Goal: Task Accomplishment & Management: Complete application form

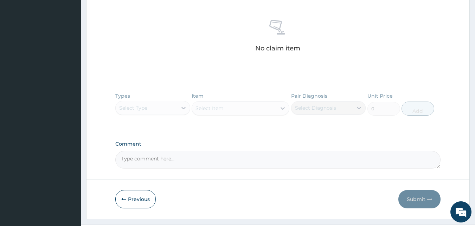
scroll to position [286, 0]
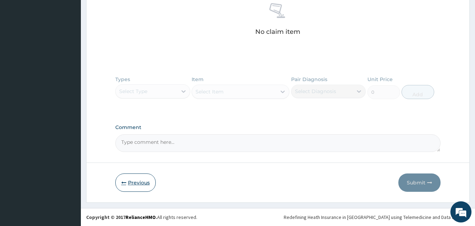
click at [130, 178] on button "Previous" at bounding box center [135, 182] width 40 height 18
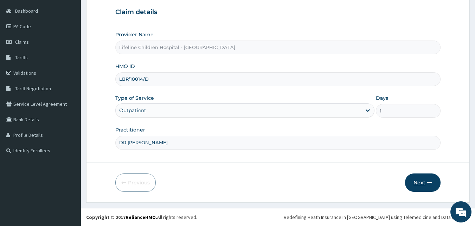
click at [423, 180] on button "Next" at bounding box center [423, 182] width 36 height 18
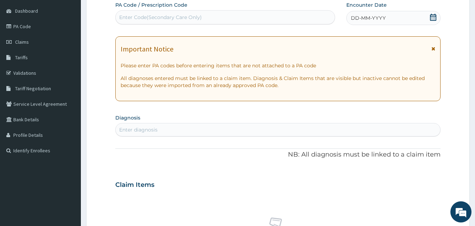
click at [244, 17] on div "Enter Code(Secondary Care Only)" at bounding box center [226, 17] width 220 height 11
paste input "PA/D13D3C"
type input "PA/D13D3C"
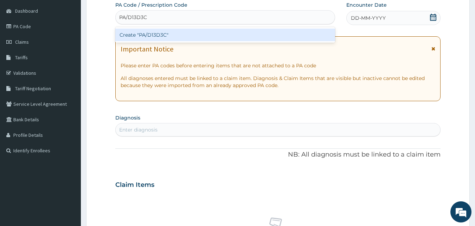
click at [203, 30] on div "Create "PA/D13D3C"" at bounding box center [225, 35] width 220 height 13
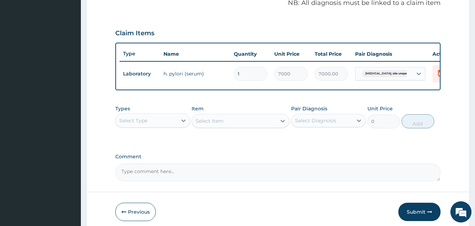
scroll to position [220, 0]
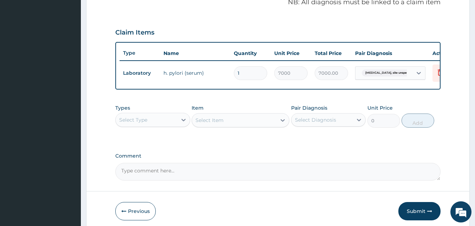
click at [156, 125] on div "Select Type" at bounding box center [147, 119] width 62 height 11
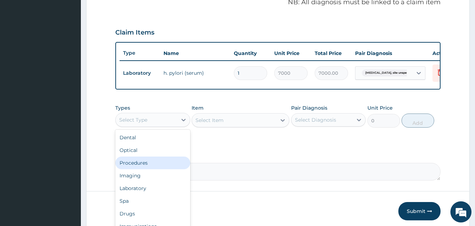
click at [154, 169] on div "Procedures" at bounding box center [152, 162] width 75 height 13
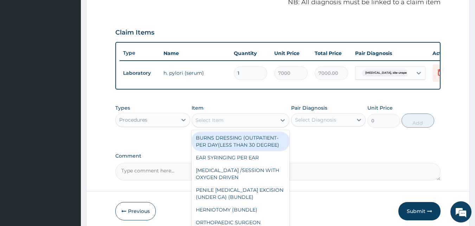
click at [222, 124] on div "Select Item" at bounding box center [210, 119] width 28 height 7
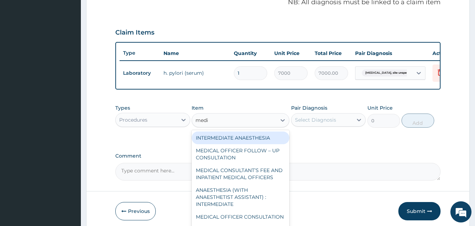
type input "medic"
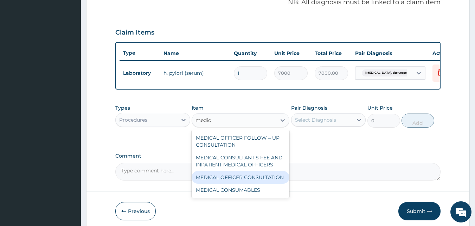
click at [242, 181] on div "MEDICAL OFFICER CONSULTATION" at bounding box center [241, 177] width 98 height 13
type input "10500"
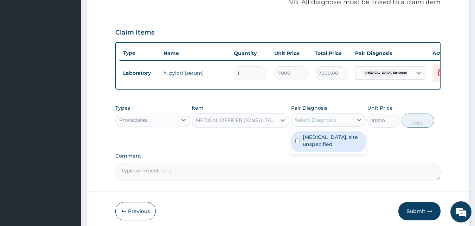
click at [317, 123] on div "Select Diagnosis" at bounding box center [315, 119] width 41 height 7
click at [317, 147] on label "Peptic ulcer, site unspecified" at bounding box center [332, 140] width 59 height 14
checkbox input "true"
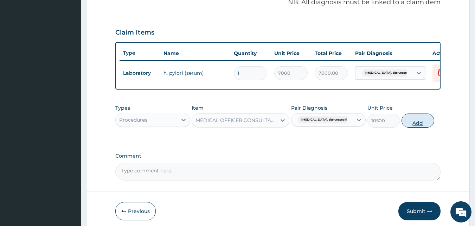
click at [403, 127] on button "Add" at bounding box center [418, 120] width 33 height 14
type input "0"
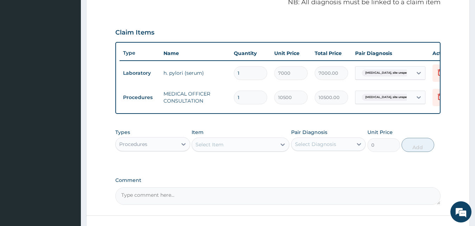
scroll to position [278, 0]
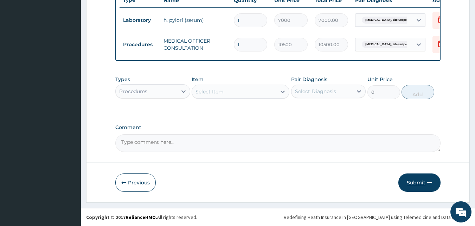
click at [412, 180] on button "Submit" at bounding box center [420, 182] width 42 height 18
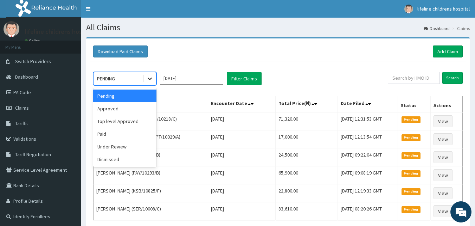
click at [151, 79] on icon at bounding box center [150, 79] width 4 height 2
click at [118, 102] on div "Approved" at bounding box center [124, 108] width 63 height 13
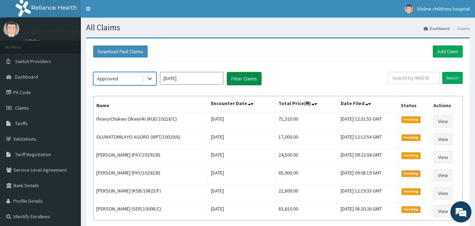
click at [236, 83] on button "Filter Claims" at bounding box center [244, 78] width 35 height 13
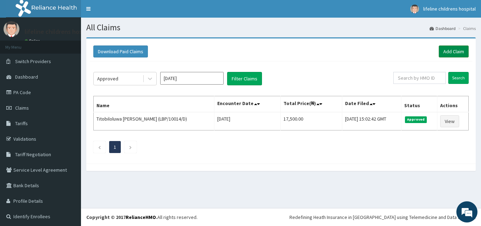
click at [454, 48] on link "Add Claim" at bounding box center [453, 51] width 30 height 12
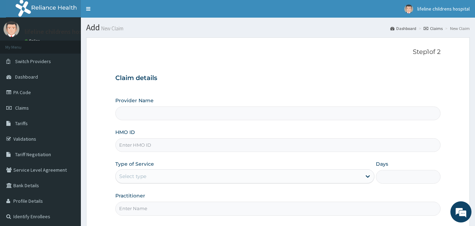
type input "Lifeline Children Hospital - [GEOGRAPHIC_DATA]"
click at [152, 144] on input "HMO ID" at bounding box center [278, 145] width 326 height 14
paste input "ABDOMINOPELVIC USS ON ACCOUNT OF [MEDICAL_DATA] ? CAUSE"
type input "A"
paste input "KUD/10218/C"
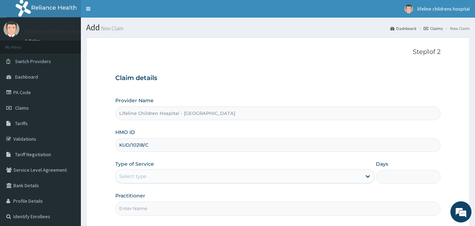
scroll to position [66, 0]
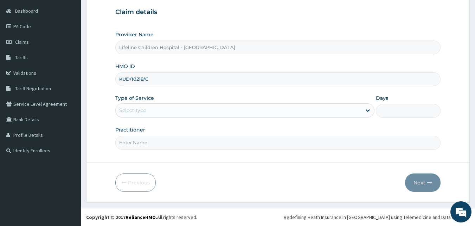
type input "KUD/10218/C"
click at [172, 109] on div "Select type" at bounding box center [239, 110] width 246 height 11
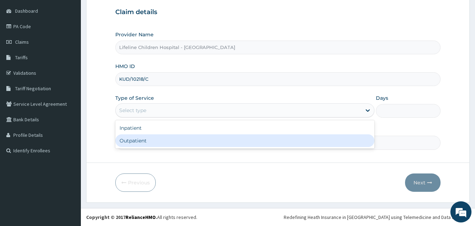
click at [152, 140] on div "Outpatient" at bounding box center [244, 140] width 259 height 13
type input "1"
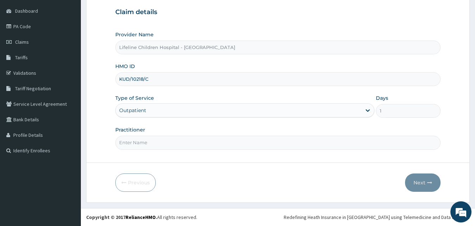
click at [207, 108] on div "Outpatient" at bounding box center [239, 110] width 246 height 11
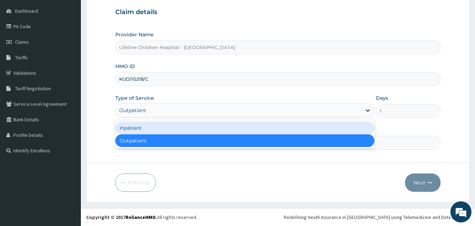
click at [163, 127] on div "Inpatient" at bounding box center [244, 127] width 259 height 13
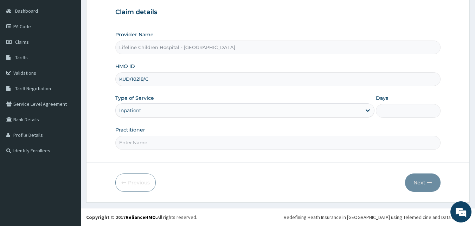
click at [157, 144] on input "Practitioner" at bounding box center [278, 142] width 326 height 14
type input "d"
type input "DR MOSHOOD"
click at [411, 113] on input "Days" at bounding box center [408, 111] width 65 height 14
type input "2"
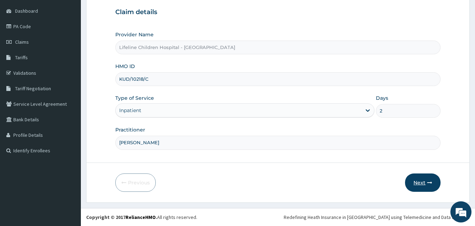
click at [422, 182] on button "Next" at bounding box center [423, 182] width 36 height 18
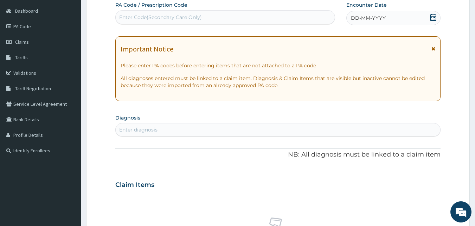
click at [261, 15] on div "Enter Code(Secondary Care Only)" at bounding box center [226, 17] width 220 height 11
paste input "PA/3BA833"
type input "PA/3BA833"
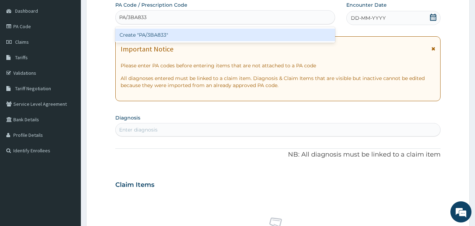
click at [176, 36] on div "Create "PA/3BA833"" at bounding box center [225, 35] width 220 height 13
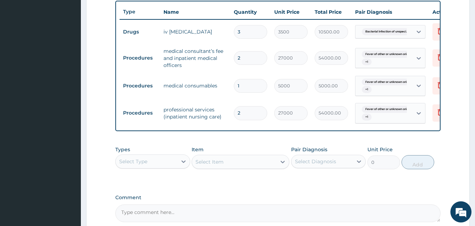
scroll to position [336, 0]
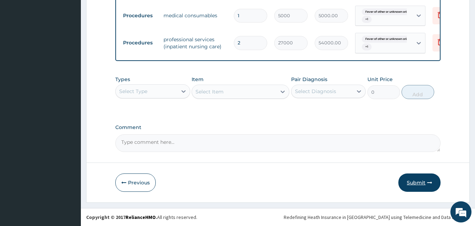
click at [414, 185] on button "Submit" at bounding box center [420, 182] width 42 height 18
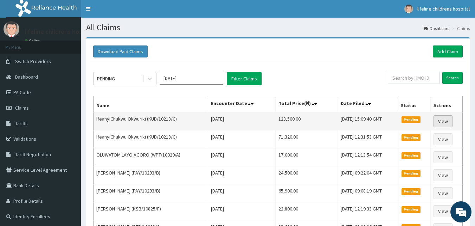
click at [448, 118] on link "View" at bounding box center [443, 121] width 19 height 12
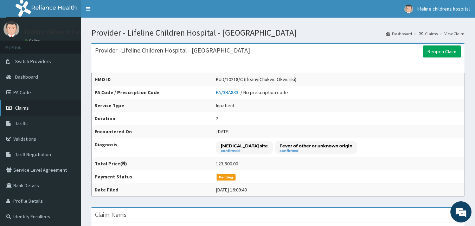
click at [14, 108] on link "Claims" at bounding box center [40, 107] width 81 height 15
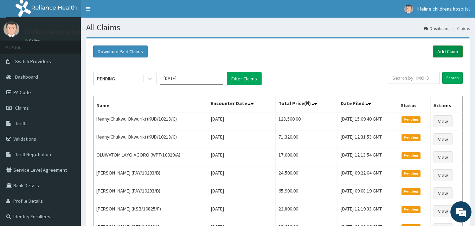
click at [448, 48] on link "Add Claim" at bounding box center [448, 51] width 30 height 12
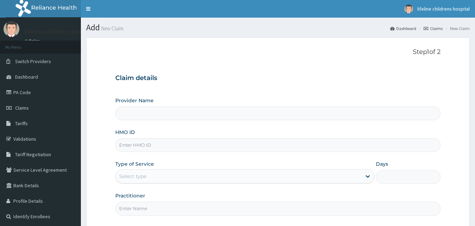
type input "Lifeline Children Hospital - [GEOGRAPHIC_DATA]"
click at [211, 144] on input "HMO ID" at bounding box center [278, 145] width 326 height 14
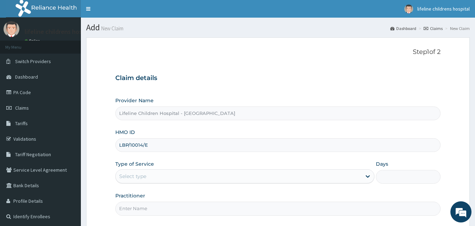
scroll to position [66, 0]
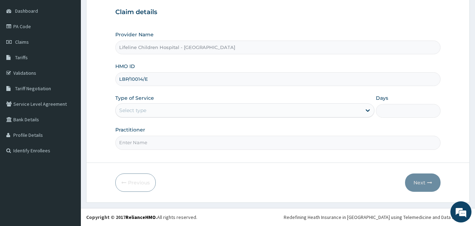
type input "LBP/10014/E"
click at [224, 109] on div "Select type" at bounding box center [239, 110] width 246 height 11
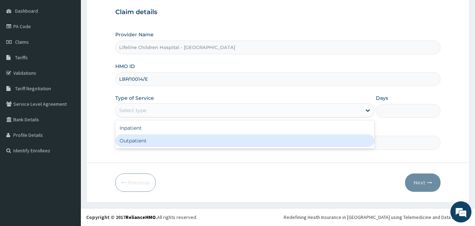
click at [189, 142] on div "Outpatient" at bounding box center [244, 140] width 259 height 13
type input "1"
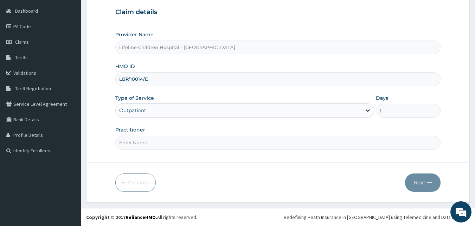
click at [252, 139] on input "Practitioner" at bounding box center [278, 142] width 326 height 14
type input "DR OGUNBASE"
click at [427, 182] on button "Next" at bounding box center [423, 182] width 36 height 18
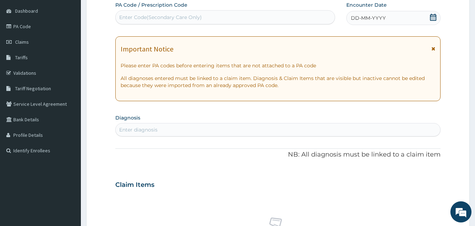
click at [271, 18] on div "Enter Code(Secondary Care Only)" at bounding box center [226, 17] width 220 height 11
paste input "PA/0E8CF1"
type input "PA/0E8CF1"
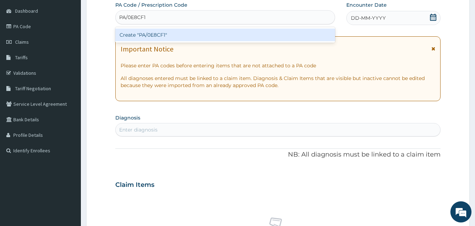
click at [168, 32] on div "Create "PA/0E8CF1"" at bounding box center [225, 35] width 220 height 13
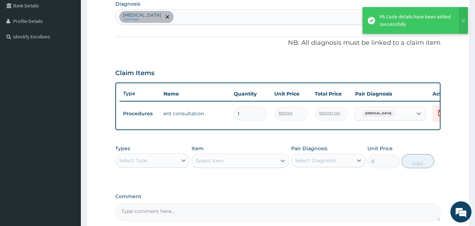
scroll to position [254, 0]
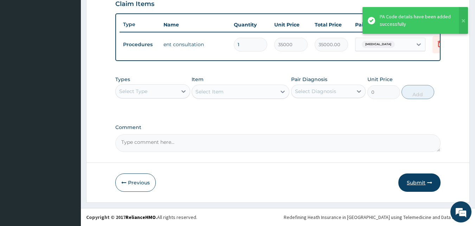
click at [408, 183] on button "Submit" at bounding box center [420, 182] width 42 height 18
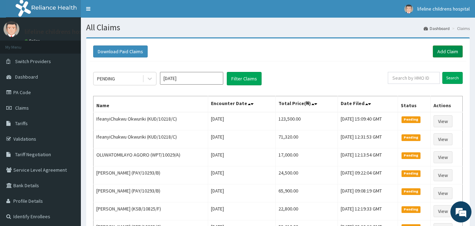
click at [450, 53] on link "Add Claim" at bounding box center [448, 51] width 30 height 12
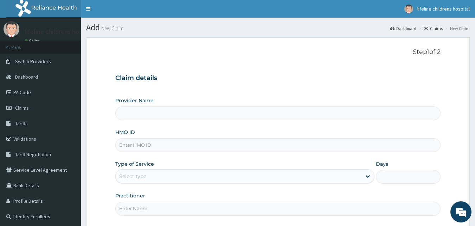
type input "Lifeline Children Hospital - Lekki"
click at [159, 143] on input "HMO ID" at bounding box center [278, 145] width 326 height 14
paste input "BWL/10219/B"
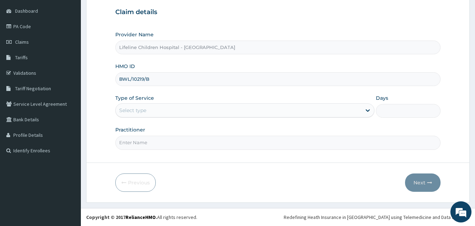
type input "BWL/10219/B"
click at [160, 109] on div "Select type" at bounding box center [239, 110] width 246 height 11
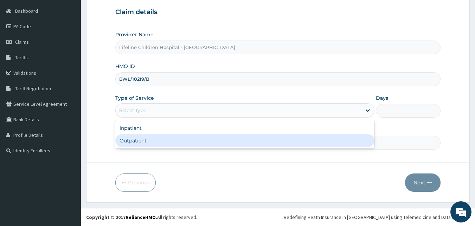
click at [146, 140] on div "Outpatient" at bounding box center [244, 140] width 259 height 13
type input "1"
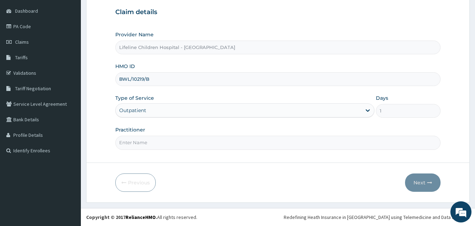
click at [204, 143] on input "Practitioner" at bounding box center [278, 142] width 326 height 14
type input "DR WILLIAMS"
click at [417, 179] on button "Next" at bounding box center [423, 182] width 36 height 18
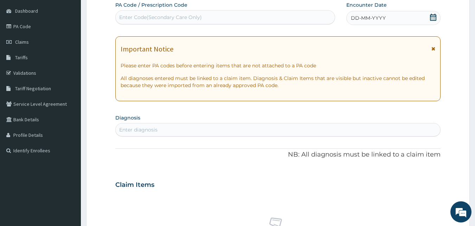
click at [194, 15] on div "Enter Code(Secondary Care Only)" at bounding box center [160, 17] width 83 height 7
paste input "PA/20611E"
type input "PA/20611E"
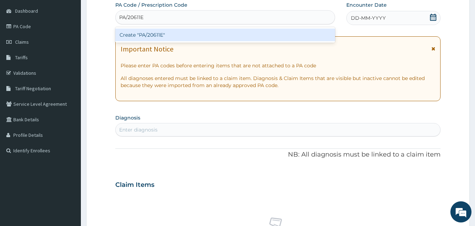
click at [144, 36] on div "Create "PA/20611E"" at bounding box center [225, 35] width 220 height 13
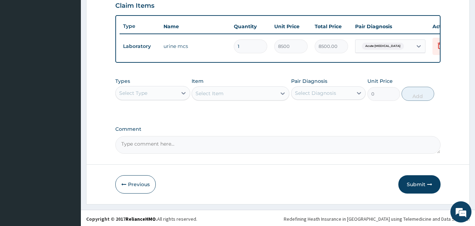
scroll to position [253, 0]
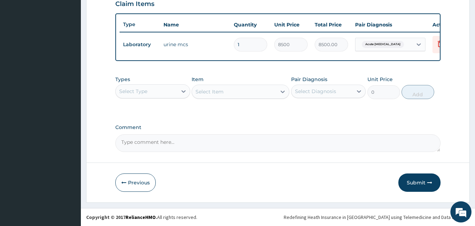
click at [172, 90] on div "Select Type" at bounding box center [147, 91] width 62 height 11
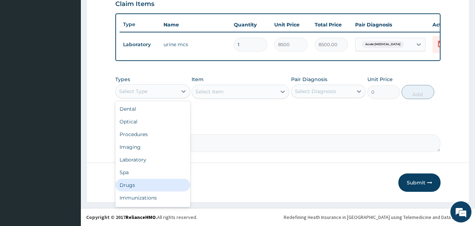
click at [131, 187] on div "Drugs" at bounding box center [152, 184] width 75 height 13
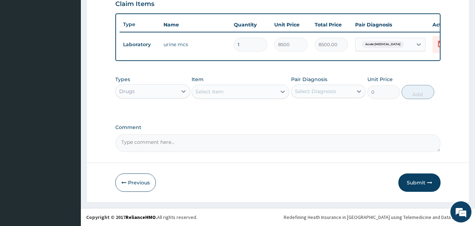
click at [234, 94] on div "Select Item" at bounding box center [234, 91] width 84 height 11
type input "CLOTRIM"
click at [234, 107] on div "CLOTRIMZOLE CREAM" at bounding box center [241, 109] width 98 height 13
type input "1300"
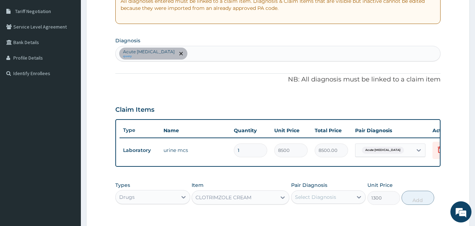
scroll to position [142, 0]
click at [241, 48] on div "Acute urinary tract infection query" at bounding box center [278, 54] width 325 height 15
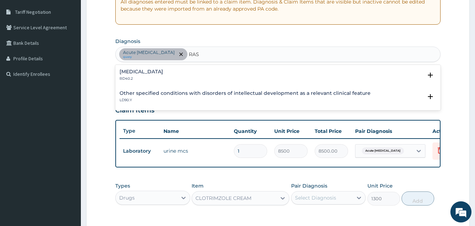
type input "RASH"
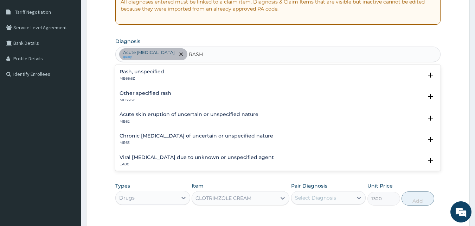
click at [129, 75] on div "Rash, unspecified ME66.6Z" at bounding box center [142, 75] width 45 height 12
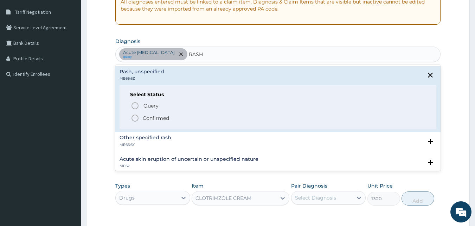
click at [146, 116] on p "Confirmed" at bounding box center [156, 117] width 26 height 7
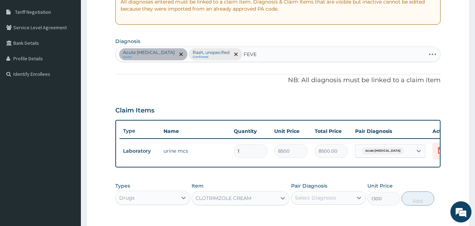
type input "FEVER"
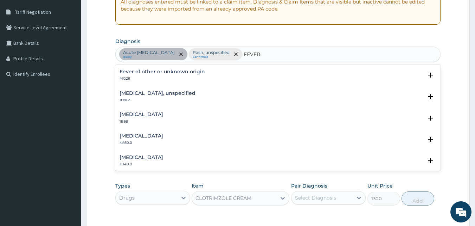
click at [146, 74] on h4 "Fever of other or unknown origin" at bounding box center [163, 71] width 86 height 5
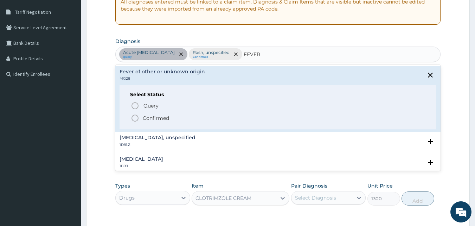
click at [147, 118] on p "Confirmed" at bounding box center [156, 117] width 26 height 7
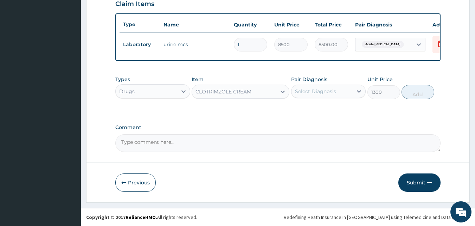
scroll to position [254, 0]
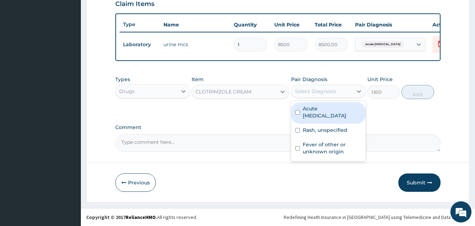
click at [316, 97] on div "Select Diagnosis" at bounding box center [328, 90] width 75 height 13
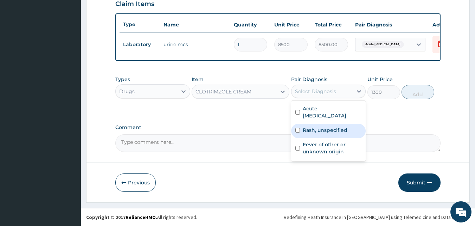
click at [310, 134] on div "Rash, unspecified" at bounding box center [328, 131] width 75 height 14
checkbox input "true"
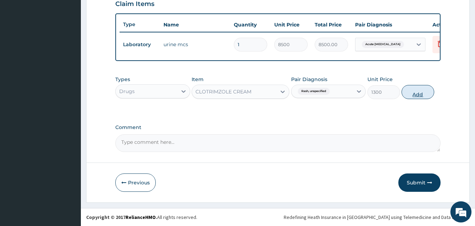
click at [420, 90] on button "Add" at bounding box center [418, 92] width 33 height 14
type input "0"
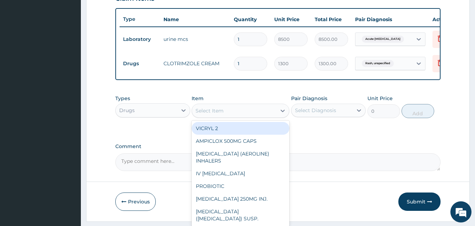
click at [217, 113] on div "Select Item" at bounding box center [210, 110] width 28 height 7
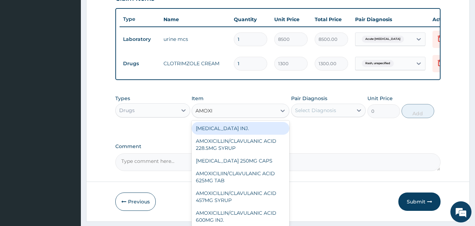
type input "AMOXIC"
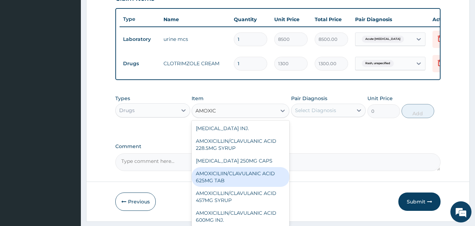
click at [231, 181] on div "AMOXICILIIN/CLAVULANIC ACID 625MG TAB" at bounding box center [241, 177] width 98 height 20
type input "400"
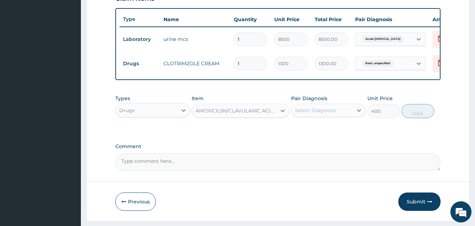
click at [324, 112] on div "Select Diagnosis" at bounding box center [315, 110] width 41 height 7
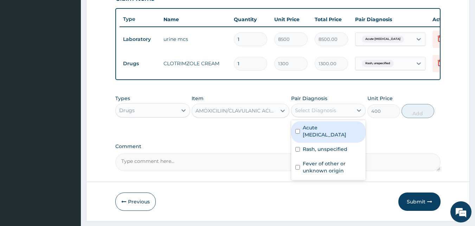
click at [323, 136] on label "Acute urinary tract infection" at bounding box center [332, 131] width 59 height 14
checkbox input "true"
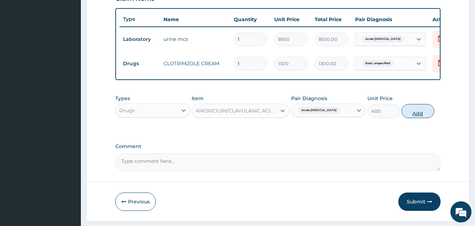
click at [422, 110] on button "Add" at bounding box center [418, 111] width 33 height 14
type input "0"
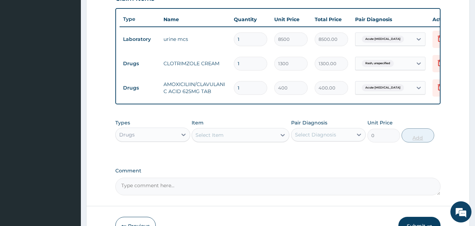
type input "10"
type input "4000.00"
type input "10"
click at [231, 140] on div "Select Item" at bounding box center [234, 134] width 84 height 11
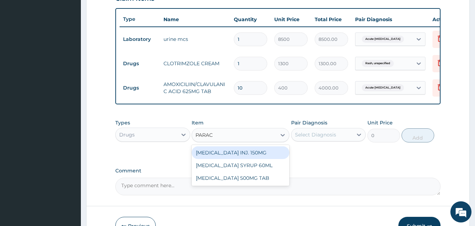
type input "PARACE"
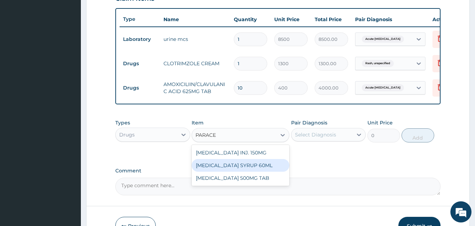
click at [243, 171] on div "[MEDICAL_DATA] SYRUP 60ML" at bounding box center [241, 165] width 98 height 13
type input "900"
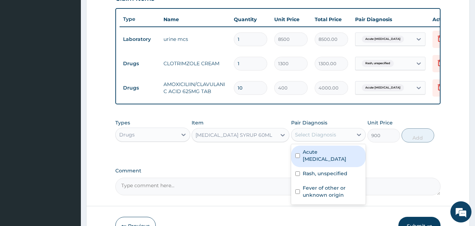
click at [345, 140] on div "Select Diagnosis" at bounding box center [323, 134] width 62 height 11
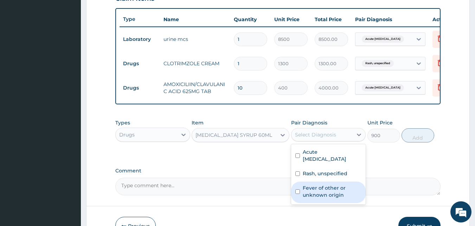
click at [325, 198] on label "Fever of other or unknown origin" at bounding box center [332, 191] width 59 height 14
checkbox input "true"
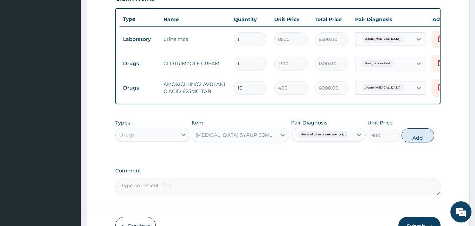
click at [416, 142] on button "Add" at bounding box center [418, 135] width 33 height 14
type input "0"
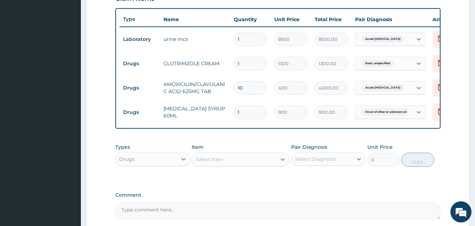
click at [160, 161] on div "Drugs" at bounding box center [147, 158] width 62 height 11
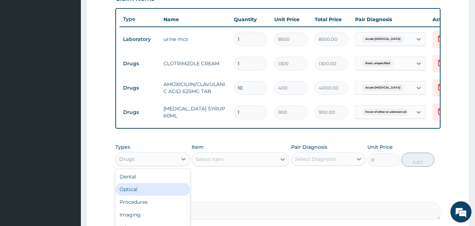
scroll to position [24, 0]
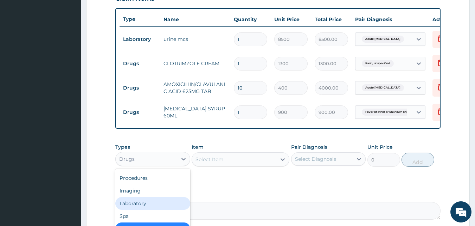
click at [147, 209] on div "Laboratory" at bounding box center [152, 203] width 75 height 13
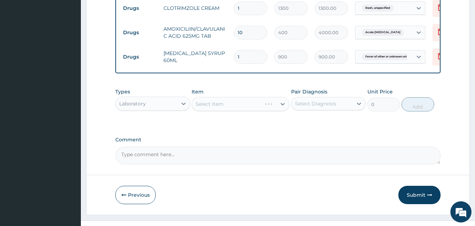
scroll to position [327, 0]
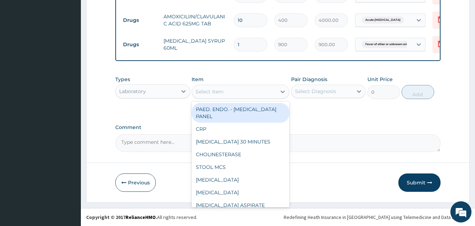
click at [222, 93] on div "Select Item" at bounding box center [210, 91] width 28 height 7
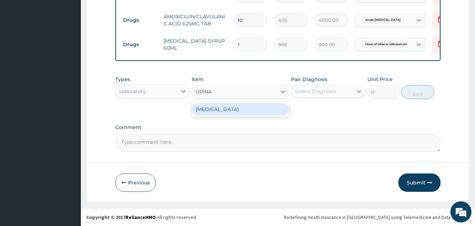
type input "URINAL"
click at [218, 109] on div "URINALYSIS" at bounding box center [241, 109] width 98 height 13
type input "2000"
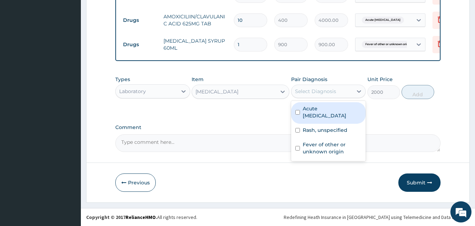
click at [334, 91] on div "Select Diagnosis" at bounding box center [315, 91] width 41 height 7
click at [323, 116] on label "Acute urinary tract infection" at bounding box center [332, 112] width 59 height 14
checkbox input "true"
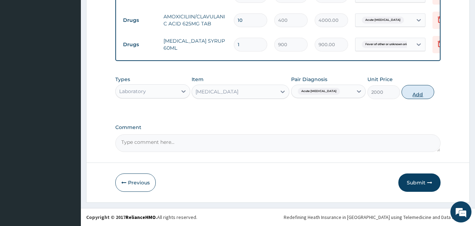
click at [418, 93] on button "Add" at bounding box center [418, 92] width 33 height 14
type input "0"
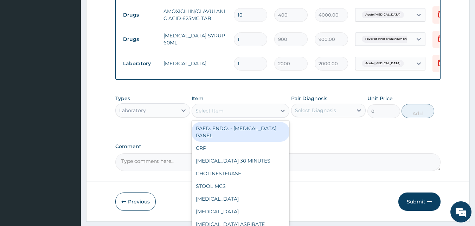
click at [257, 116] on div "Select Item" at bounding box center [234, 110] width 84 height 11
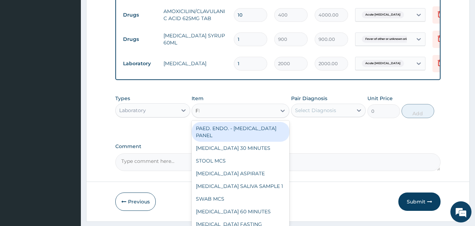
type input "FBC"
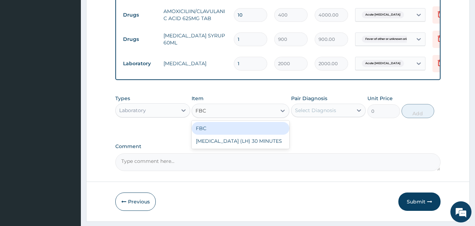
click at [222, 132] on div "FBC" at bounding box center [241, 128] width 98 height 13
type input "4500"
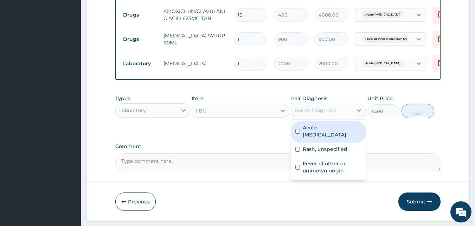
click at [321, 114] on div "Select Diagnosis" at bounding box center [315, 110] width 41 height 7
click at [317, 138] on label "Acute urinary tract infection" at bounding box center [332, 131] width 59 height 14
checkbox input "true"
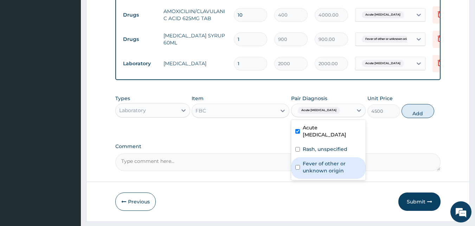
click at [327, 168] on label "Fever of other or unknown origin" at bounding box center [332, 167] width 59 height 14
checkbox input "true"
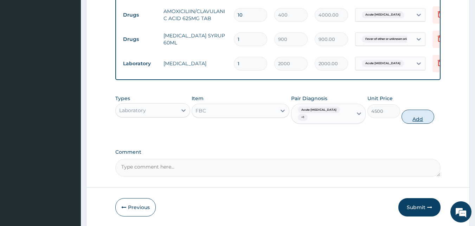
click at [421, 124] on button "Add" at bounding box center [418, 116] width 33 height 14
type input "0"
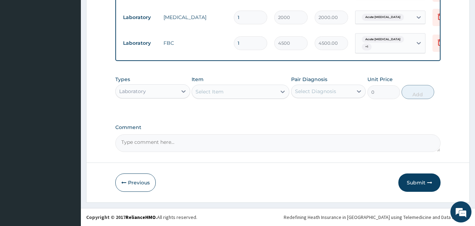
scroll to position [378, 0]
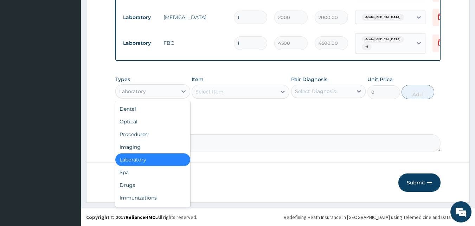
click at [145, 92] on div "Laboratory" at bounding box center [132, 91] width 27 height 7
click at [135, 135] on div "Procedures" at bounding box center [152, 134] width 75 height 13
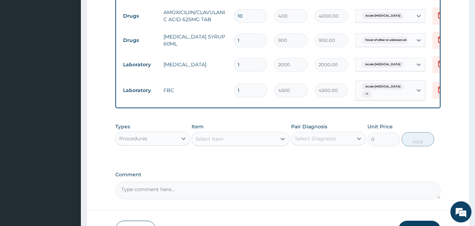
scroll to position [326, 0]
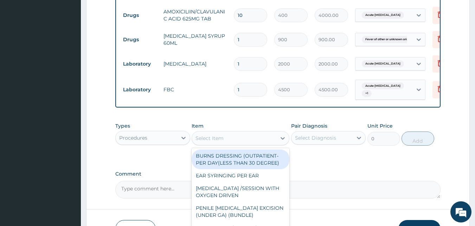
click at [224, 144] on div "Select Item" at bounding box center [234, 137] width 84 height 11
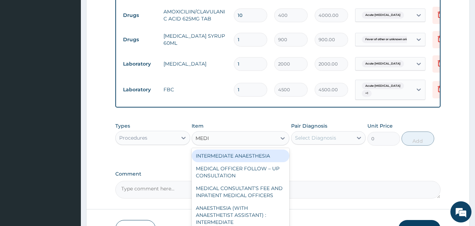
type input "MEDIC"
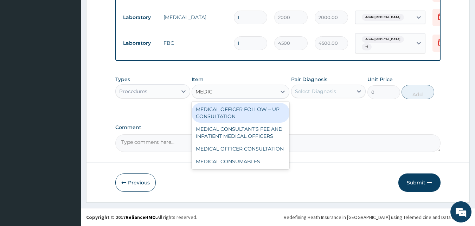
scroll to position [376, 0]
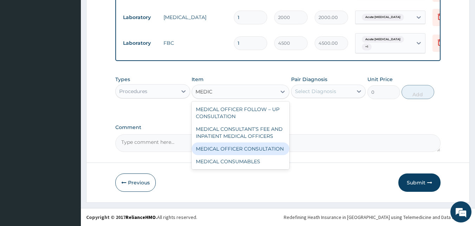
click at [233, 150] on div "MEDICAL OFFICER CONSULTATION" at bounding box center [241, 148] width 98 height 13
type input "10500"
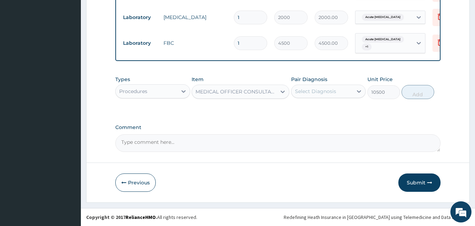
click at [317, 97] on div "Select Diagnosis" at bounding box center [323, 91] width 62 height 11
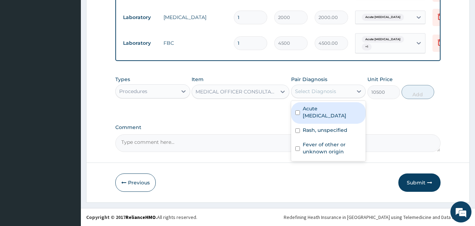
click at [295, 115] on div "Acute urinary tract infection" at bounding box center [328, 112] width 75 height 21
checkbox input "true"
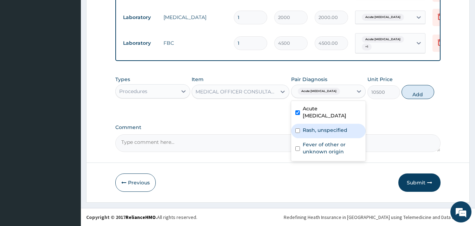
click at [296, 130] on div "Rash, unspecified" at bounding box center [328, 131] width 75 height 14
checkbox input "true"
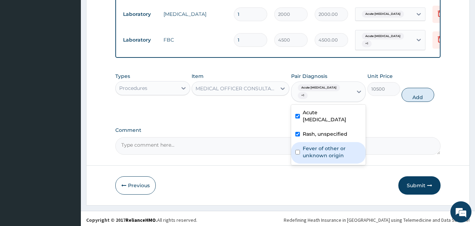
click at [299, 153] on div "Fever of other or unknown origin" at bounding box center [328, 152] width 75 height 21
checkbox input "true"
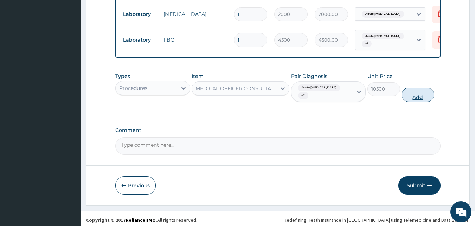
click at [417, 102] on button "Add" at bounding box center [418, 95] width 33 height 14
type input "0"
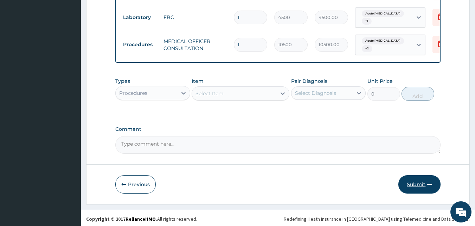
scroll to position [405, 0]
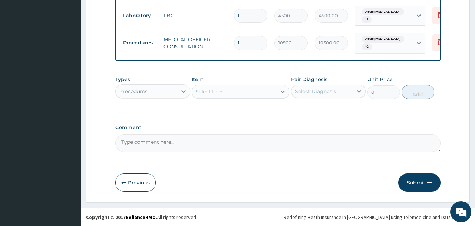
click at [419, 181] on button "Submit" at bounding box center [420, 182] width 42 height 18
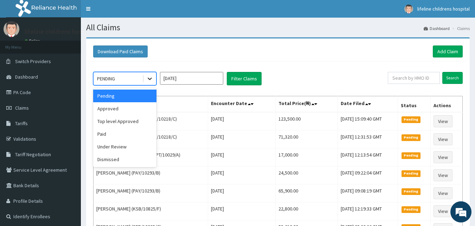
click at [150, 80] on icon at bounding box center [149, 78] width 7 height 7
click at [145, 110] on div "Approved" at bounding box center [124, 108] width 63 height 13
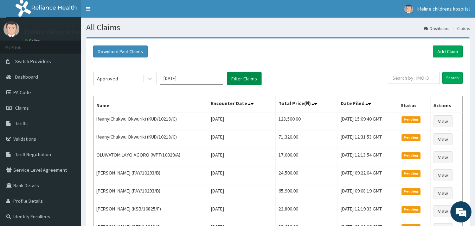
click at [250, 81] on button "Filter Claims" at bounding box center [244, 78] width 35 height 13
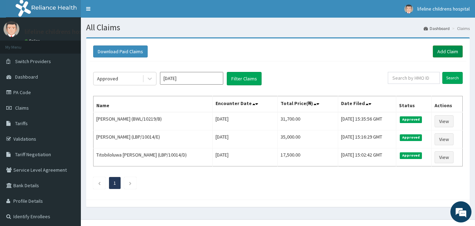
click at [443, 51] on link "Add Claim" at bounding box center [448, 51] width 30 height 12
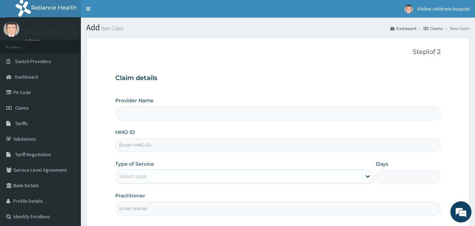
type input "Lifeline Children Hospital - [GEOGRAPHIC_DATA]"
click at [181, 143] on input "HMO ID" at bounding box center [278, 145] width 326 height 14
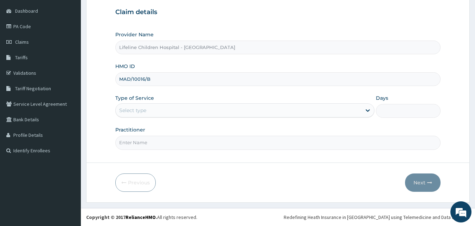
type input "MAD/10016/B"
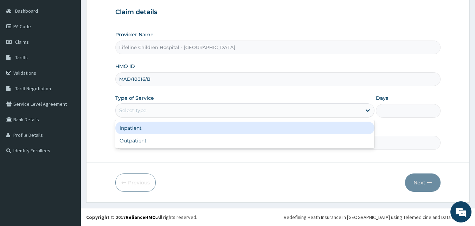
click at [219, 108] on div "Select type" at bounding box center [239, 110] width 246 height 11
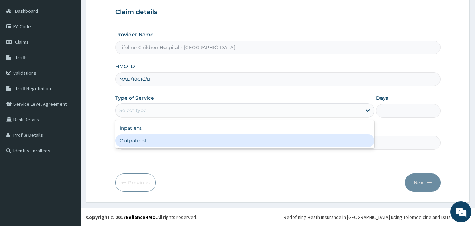
click at [179, 141] on div "Outpatient" at bounding box center [244, 140] width 259 height 13
type input "1"
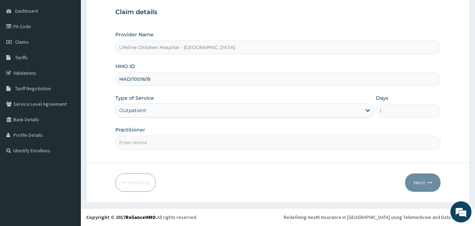
click at [179, 141] on input "Practitioner" at bounding box center [278, 142] width 326 height 14
type input "DR MOSHOOD"
click at [423, 183] on button "Next" at bounding box center [423, 182] width 36 height 18
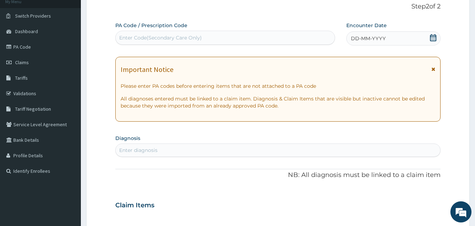
scroll to position [45, 0]
click at [433, 36] on icon at bounding box center [433, 37] width 7 height 7
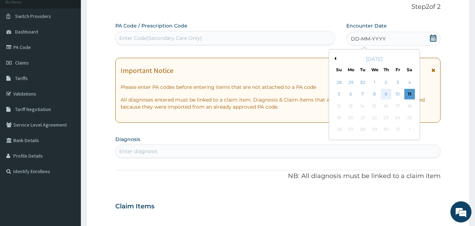
click at [385, 96] on div "9" at bounding box center [386, 94] width 11 height 11
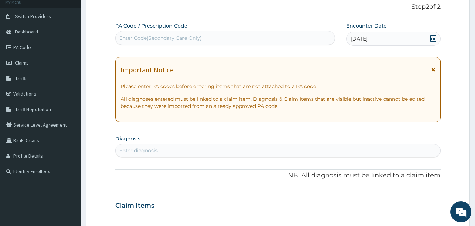
click at [299, 38] on div "Enter Code(Secondary Care Only)" at bounding box center [226, 37] width 220 height 11
click at [193, 147] on div "Enter diagnosis" at bounding box center [278, 150] width 325 height 11
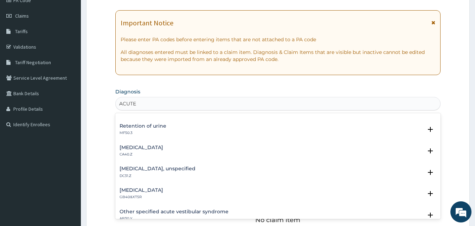
scroll to position [965, 0]
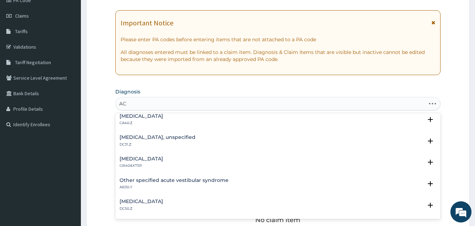
type input "A"
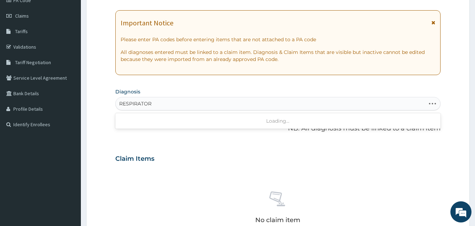
type input "RESPIRATORY"
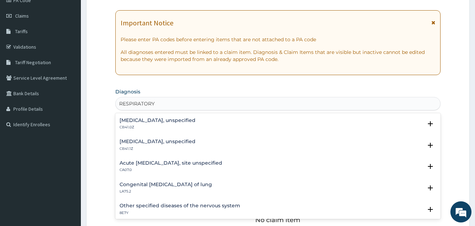
scroll to position [171, 0]
click at [177, 164] on h4 "Acute [MEDICAL_DATA], site unspecified" at bounding box center [171, 162] width 103 height 5
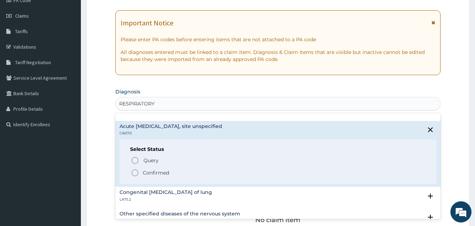
scroll to position [210, 0]
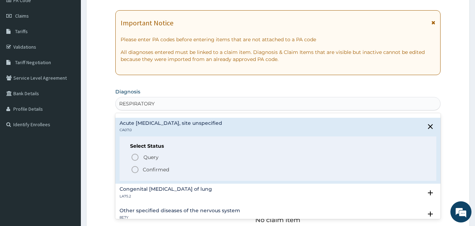
click at [160, 170] on p "Confirmed" at bounding box center [156, 169] width 26 height 7
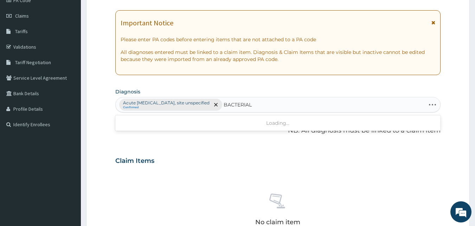
type input "BACTERIAL"
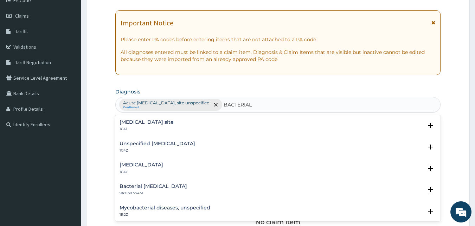
click at [134, 126] on div "Bacterial infection of unspecified site 1C41" at bounding box center [147, 125] width 54 height 12
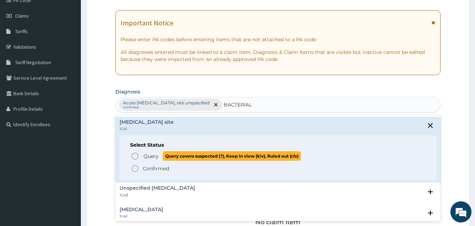
click at [153, 156] on span "Query" at bounding box center [151, 155] width 15 height 7
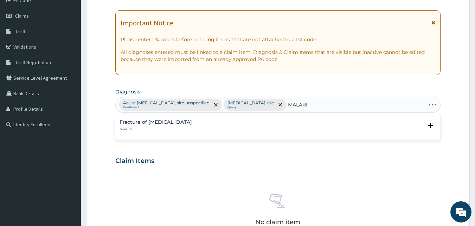
type input "MALARIA"
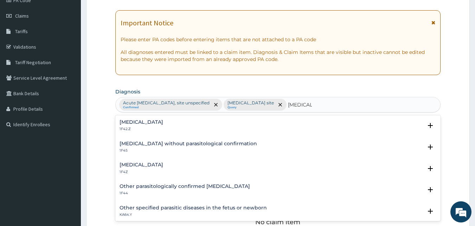
click at [150, 168] on div "Malaria, unspecified 1F4Z" at bounding box center [142, 168] width 44 height 12
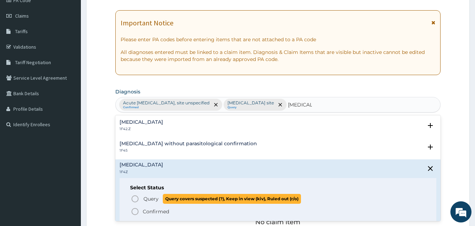
click at [145, 198] on span "Query" at bounding box center [151, 198] width 15 height 7
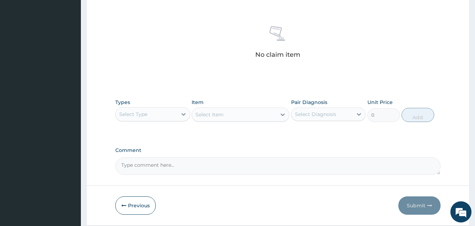
scroll to position [282, 0]
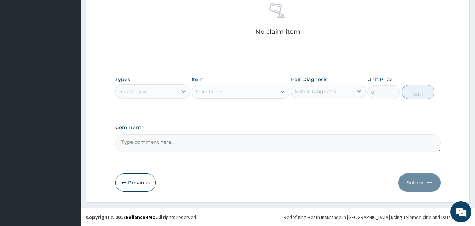
click at [137, 91] on div "Select Type" at bounding box center [133, 91] width 28 height 7
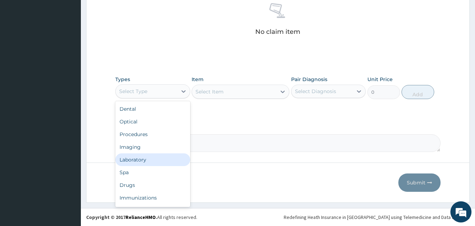
click at [134, 158] on div "Laboratory" at bounding box center [152, 159] width 75 height 13
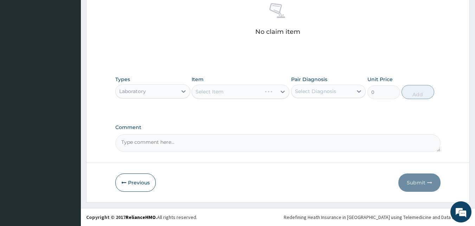
click at [231, 91] on div "Select Item" at bounding box center [241, 91] width 98 height 14
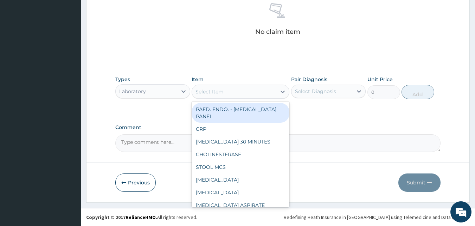
click at [231, 91] on div "Select Item" at bounding box center [234, 91] width 84 height 11
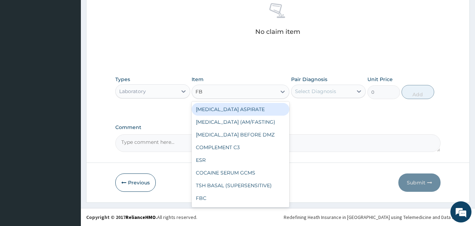
type input "FBC"
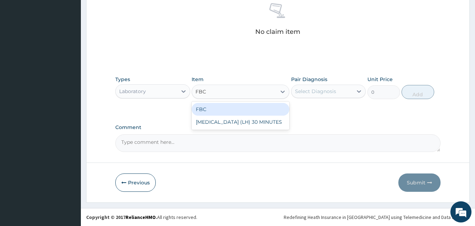
click at [229, 108] on div "FBC" at bounding box center [241, 109] width 98 height 13
type input "4500"
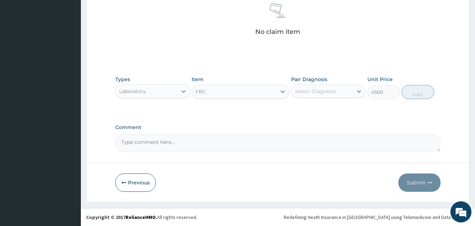
click at [326, 93] on div "Select Diagnosis" at bounding box center [315, 91] width 41 height 7
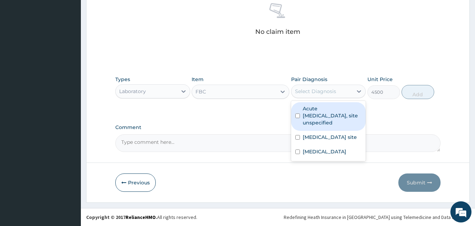
click at [317, 113] on label "Acute [MEDICAL_DATA], site unspecified" at bounding box center [332, 115] width 59 height 21
checkbox input "true"
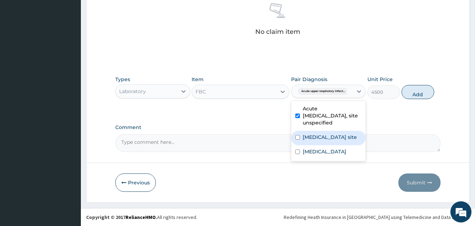
click at [311, 140] on label "Bacterial infection of unspecified site" at bounding box center [330, 136] width 54 height 7
checkbox input "true"
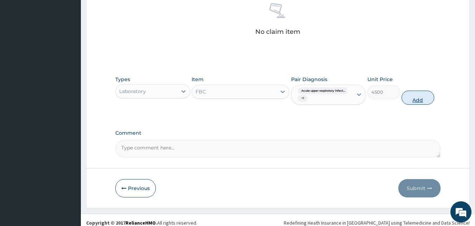
click at [420, 97] on button "Add" at bounding box center [418, 97] width 33 height 14
type input "0"
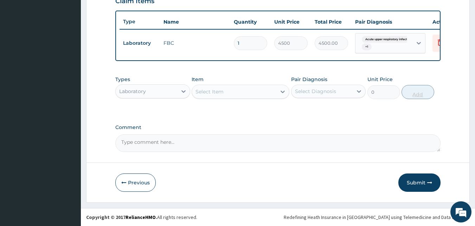
scroll to position [257, 0]
click at [204, 94] on div "Select Item" at bounding box center [210, 91] width 28 height 7
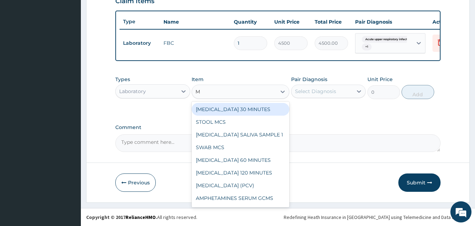
type input "MP"
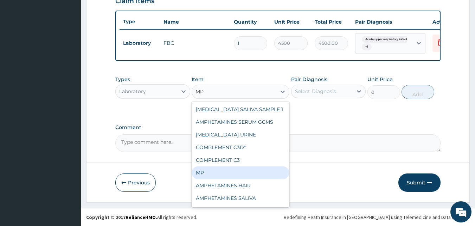
click at [203, 172] on div "MP" at bounding box center [241, 172] width 98 height 13
type input "4000"
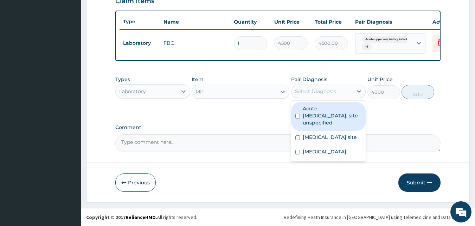
click at [320, 90] on div "Select Diagnosis" at bounding box center [315, 91] width 41 height 7
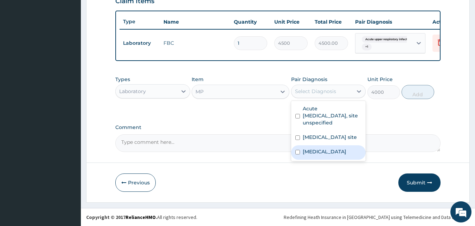
click at [319, 155] on label "Malaria, unspecified" at bounding box center [325, 151] width 44 height 7
checkbox input "true"
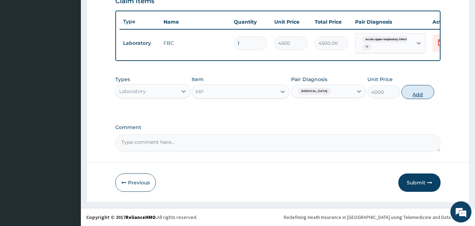
click at [424, 89] on button "Add" at bounding box center [418, 92] width 33 height 14
type input "0"
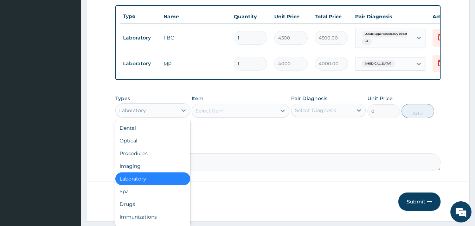
click at [146, 113] on div "Laboratory" at bounding box center [147, 110] width 62 height 11
click at [140, 158] on div "Procedures" at bounding box center [152, 153] width 75 height 13
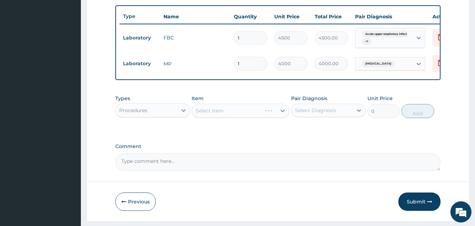
scroll to position [281, 0]
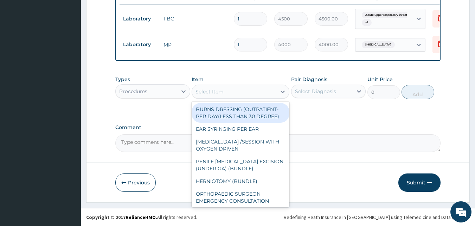
click at [251, 93] on div "Select Item" at bounding box center [234, 91] width 84 height 11
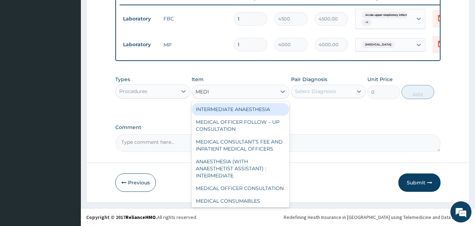
type input "MEDIC"
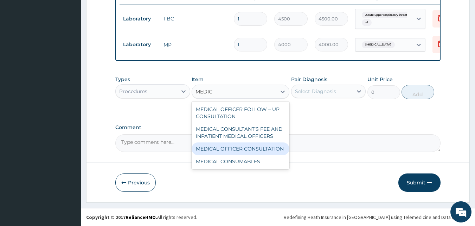
click at [220, 149] on div "MEDICAL OFFICER CONSULTATION" at bounding box center [241, 148] width 98 height 13
type input "10500"
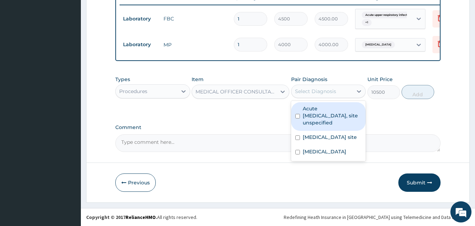
click at [322, 93] on div "Select Diagnosis" at bounding box center [315, 91] width 41 height 7
click at [320, 115] on label "Acute upper respiratory infection, site unspecified" at bounding box center [332, 115] width 59 height 21
checkbox input "true"
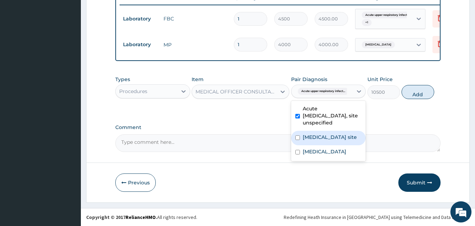
click at [316, 135] on label "Bacterial infection of unspecified site" at bounding box center [330, 136] width 54 height 7
checkbox input "true"
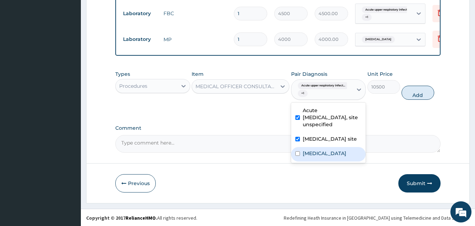
click at [313, 157] on label "Malaria, unspecified" at bounding box center [325, 153] width 44 height 7
checkbox input "true"
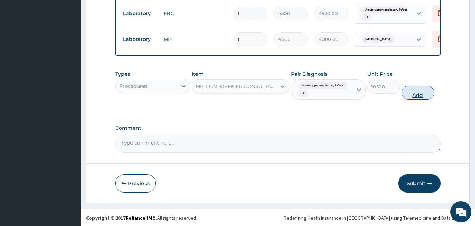
click at [422, 100] on button "Add" at bounding box center [418, 93] width 33 height 14
type input "0"
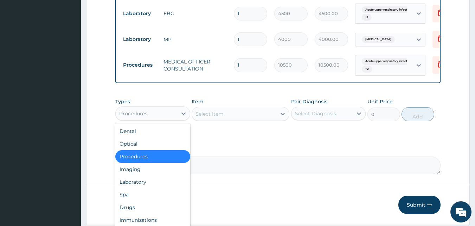
click at [163, 117] on div "Procedures" at bounding box center [147, 113] width 62 height 11
click at [137, 212] on div "Drugs" at bounding box center [152, 207] width 75 height 13
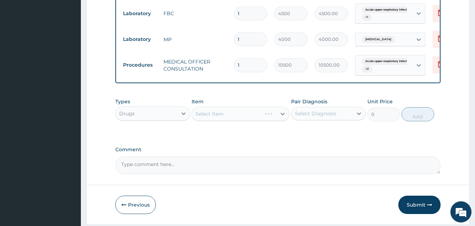
scroll to position [308, 0]
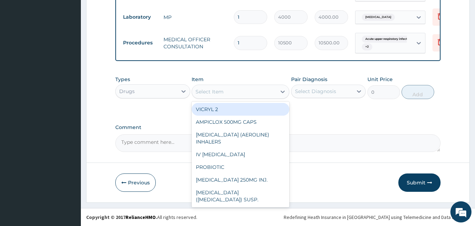
click at [250, 96] on div "Select Item" at bounding box center [234, 91] width 84 height 11
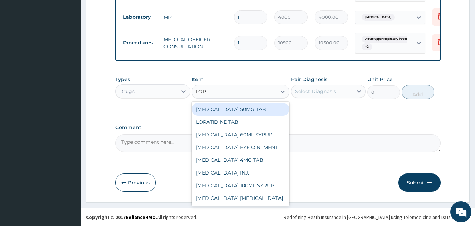
type input "LORA"
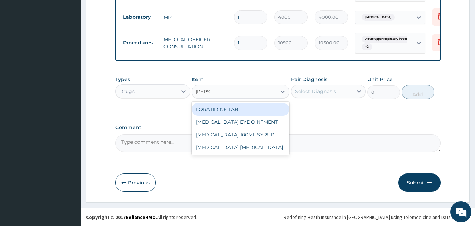
click at [241, 109] on div "LORATIDINE TAB" at bounding box center [241, 109] width 98 height 13
type input "130"
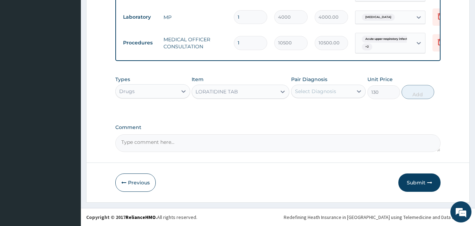
click at [343, 91] on div "Select Diagnosis" at bounding box center [323, 91] width 62 height 11
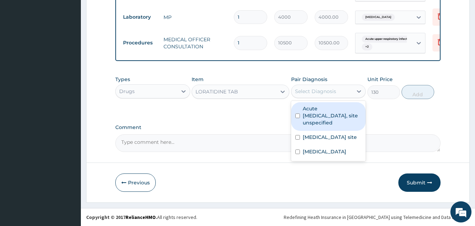
click at [332, 116] on label "Acute upper respiratory infection, site unspecified" at bounding box center [332, 115] width 59 height 21
checkbox input "true"
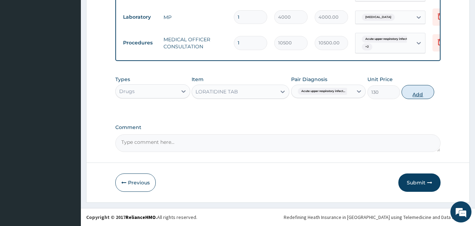
click at [425, 95] on button "Add" at bounding box center [418, 92] width 33 height 14
type input "0"
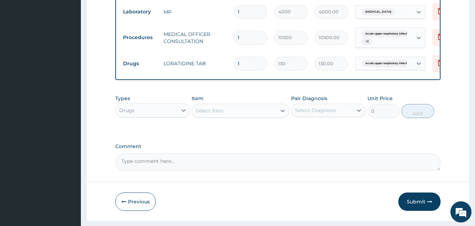
type input "0.00"
type input "5"
type input "650.00"
type input "5"
click at [209, 114] on div "Select Item" at bounding box center [210, 110] width 28 height 7
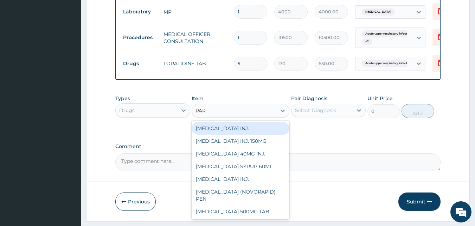
type input "PARA"
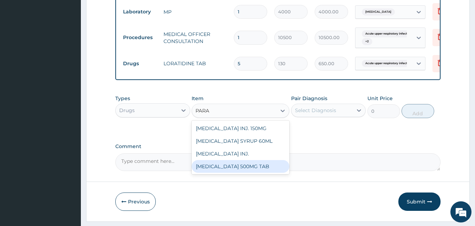
click at [243, 171] on div "PARACETAMOL 500MG TAB" at bounding box center [241, 166] width 98 height 13
type input "50"
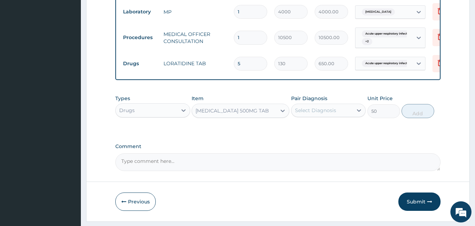
click at [327, 114] on div "Select Diagnosis" at bounding box center [315, 110] width 41 height 7
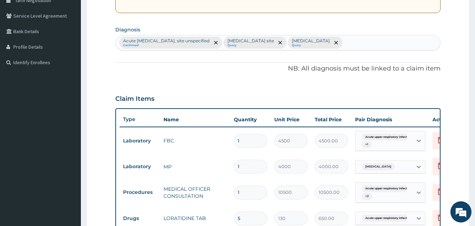
scroll to position [153, 0]
click at [414, 44] on div "Acute upper respiratory infection, site unspecified Confirmed Bacterial infecti…" at bounding box center [278, 43] width 325 height 15
type input "FEVER"
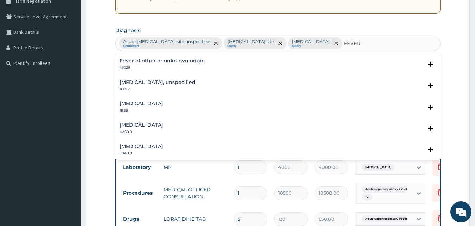
click at [186, 63] on h4 "Fever of other or unknown origin" at bounding box center [163, 60] width 86 height 5
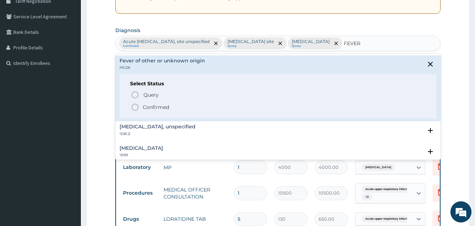
click at [162, 106] on p "Confirmed" at bounding box center [156, 106] width 26 height 7
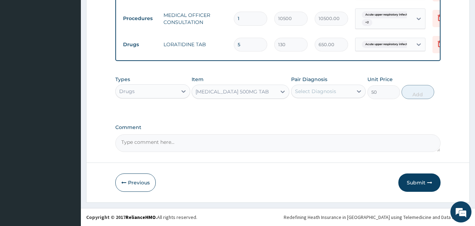
scroll to position [342, 0]
click at [325, 95] on div "Select Diagnosis" at bounding box center [315, 91] width 41 height 7
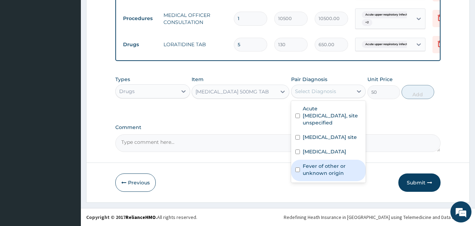
click at [317, 176] on label "Fever of other or unknown origin" at bounding box center [332, 169] width 59 height 14
checkbox input "true"
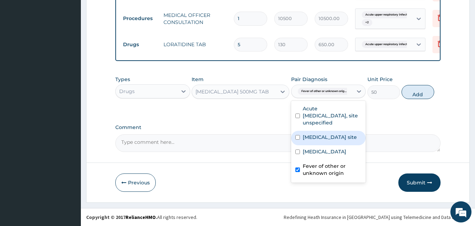
click at [407, 136] on div "Comment" at bounding box center [278, 137] width 326 height 27
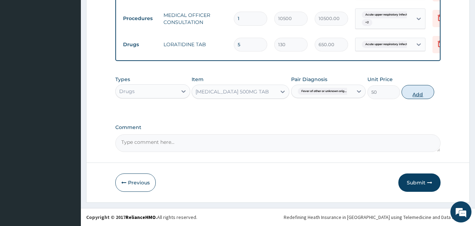
click at [430, 96] on button "Add" at bounding box center [418, 92] width 33 height 14
type input "0"
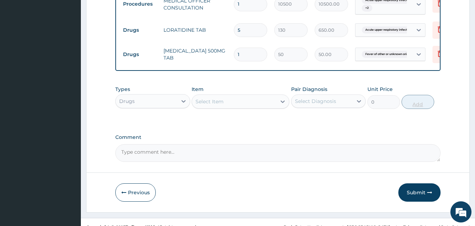
type input "18"
type input "900.00"
type input "18"
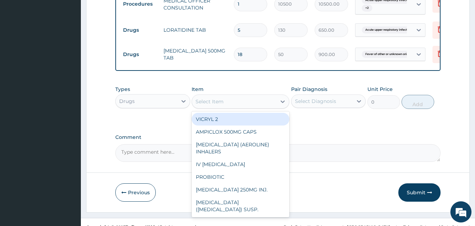
click at [216, 105] on div "Select Item" at bounding box center [210, 101] width 28 height 7
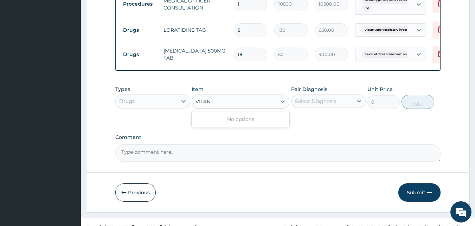
type input "VITA"
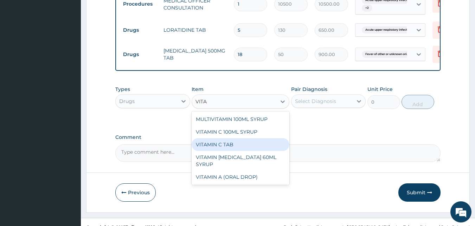
click at [229, 151] on div "VITAMIN C TAB" at bounding box center [241, 144] width 98 height 13
type input "50"
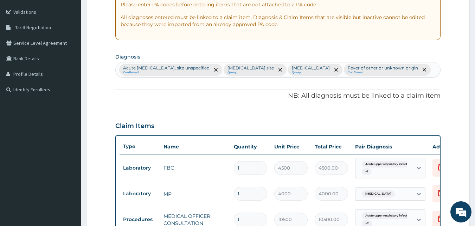
scroll to position [127, 0]
click at [264, 77] on div "Acute upper respiratory infection, site unspecified Confirmed Bacterial infecti…" at bounding box center [278, 69] width 325 height 15
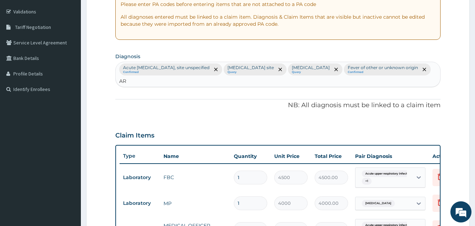
type input "A"
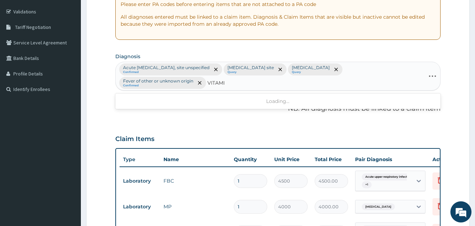
type input "VITAMIN"
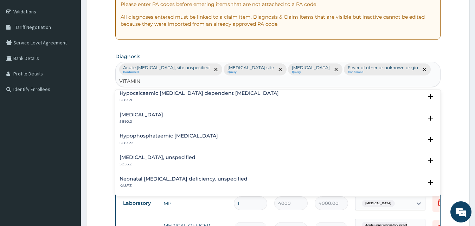
scroll to position [480, 0]
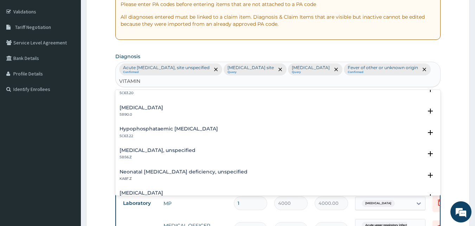
click at [190, 152] on h4 "Vitamin C deficiency, unspecified" at bounding box center [158, 149] width 76 height 5
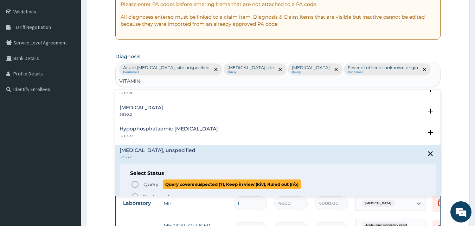
click at [146, 188] on span "Query" at bounding box center [151, 184] width 15 height 7
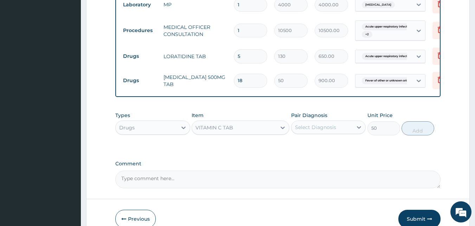
scroll to position [347, 0]
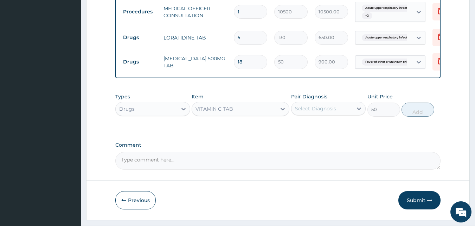
click at [312, 112] on div "Select Diagnosis" at bounding box center [315, 108] width 41 height 7
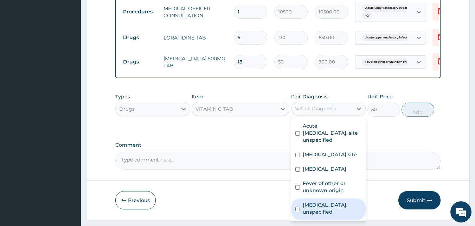
click at [320, 215] on label "Vitamin C deficiency, unspecified" at bounding box center [332, 208] width 59 height 14
checkbox input "true"
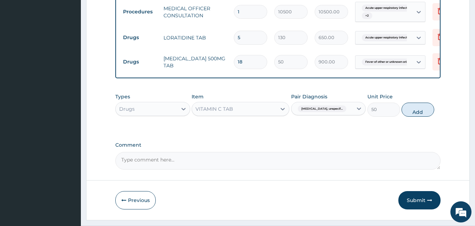
click at [424, 169] on textarea "Comment" at bounding box center [278, 161] width 326 height 18
click at [423, 114] on button "Add" at bounding box center [418, 109] width 33 height 14
type input "0"
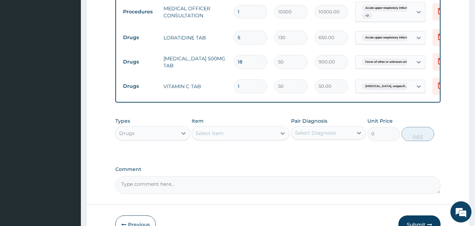
type input "0.00"
type input "2"
type input "100.00"
type input "21"
type input "1050.00"
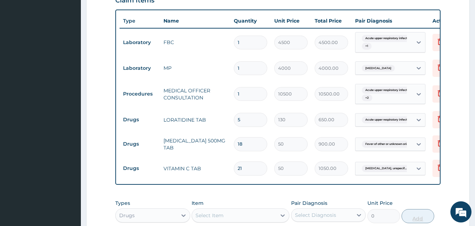
scroll to position [395, 0]
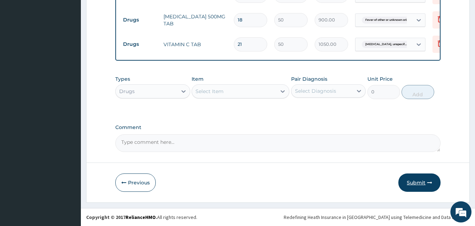
type input "21"
click at [418, 187] on button "Submit" at bounding box center [420, 182] width 42 height 18
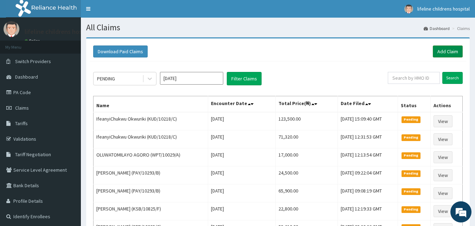
click at [444, 52] on link "Add Claim" at bounding box center [448, 51] width 30 height 12
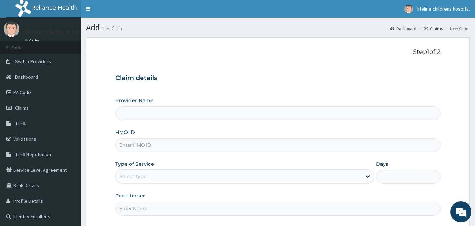
type input "Lifeline Children Hospital - [GEOGRAPHIC_DATA]"
click at [23, 106] on span "Claims" at bounding box center [22, 108] width 14 height 6
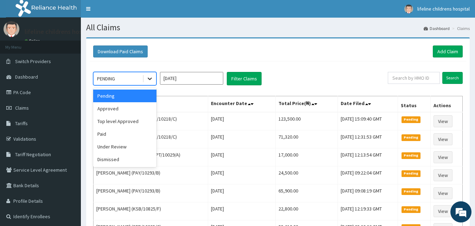
click at [149, 80] on icon at bounding box center [149, 78] width 7 height 7
click at [125, 106] on div "Approved" at bounding box center [124, 108] width 63 height 13
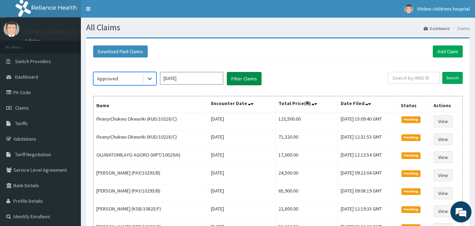
click at [244, 78] on button "Filter Claims" at bounding box center [244, 78] width 35 height 13
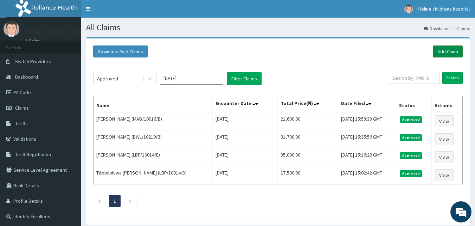
click at [451, 51] on link "Add Claim" at bounding box center [448, 51] width 30 height 12
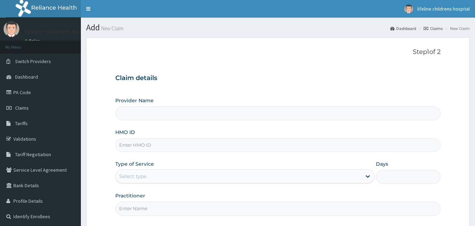
type input "Lifeline Children Hospital - [GEOGRAPHIC_DATA]"
click at [197, 143] on input "HMO ID" at bounding box center [278, 145] width 326 height 14
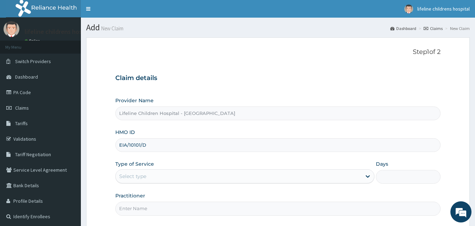
scroll to position [66, 0]
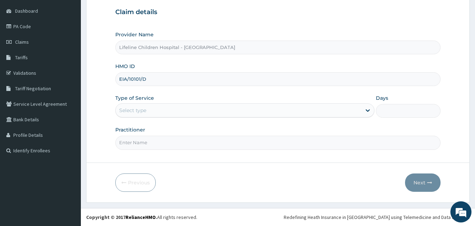
type input "EIA/10101/D"
click at [154, 77] on input "EIA/10101/D" at bounding box center [278, 79] width 326 height 14
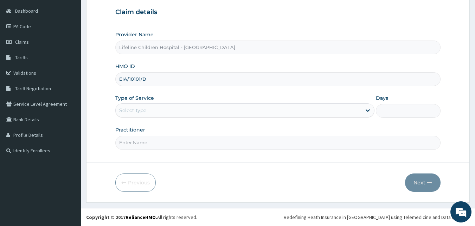
click at [207, 114] on div "Select type" at bounding box center [239, 110] width 246 height 11
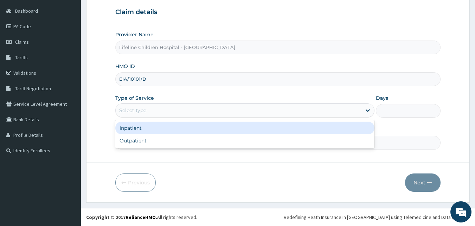
click at [173, 128] on div "Inpatient" at bounding box center [244, 127] width 259 height 13
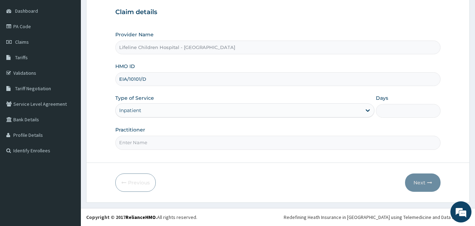
click at [412, 103] on div "Days" at bounding box center [408, 105] width 65 height 23
click at [405, 110] on input "Days" at bounding box center [408, 111] width 65 height 14
type input "2"
click at [222, 145] on input "Practitioner" at bounding box center [278, 142] width 326 height 14
type input "DR [PERSON_NAME]"
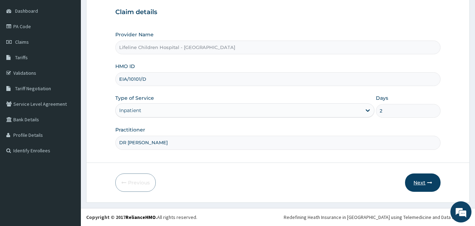
click at [423, 180] on button "Next" at bounding box center [423, 182] width 36 height 18
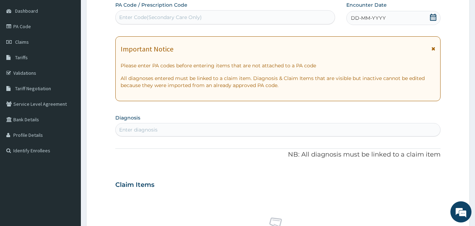
click at [159, 19] on div "Enter Code(Secondary Care Only)" at bounding box center [160, 17] width 83 height 7
paste input "PA/514035"
type input "PA/514035"
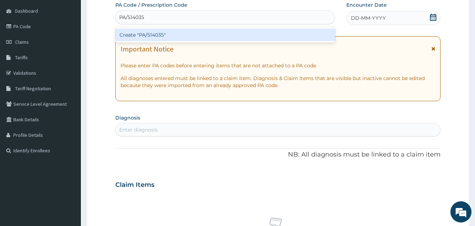
click at [158, 35] on div "Create "PA/514035"" at bounding box center [225, 35] width 220 height 13
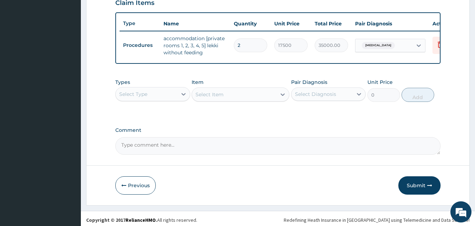
scroll to position [258, 0]
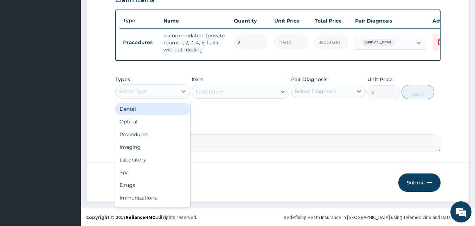
click at [162, 92] on div "Select Type" at bounding box center [147, 91] width 62 height 11
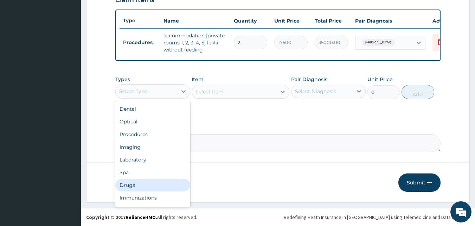
click at [132, 186] on div "Drugs" at bounding box center [152, 184] width 75 height 13
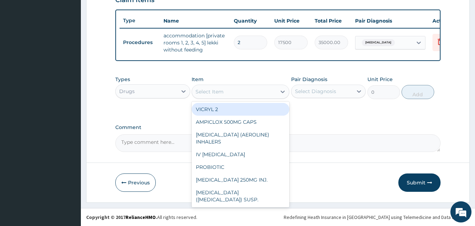
click at [237, 92] on div "Select Item" at bounding box center [234, 91] width 84 height 11
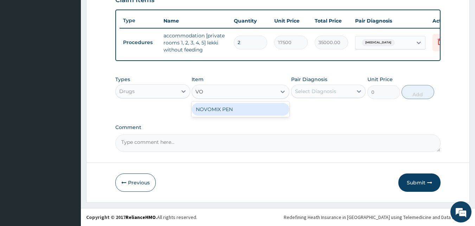
type input "V"
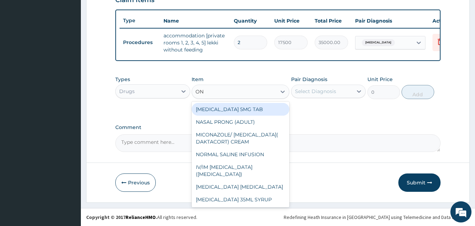
type input "OND"
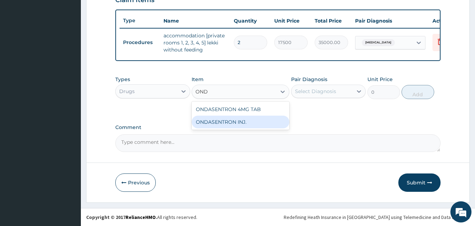
click at [242, 126] on div "ONDASENTRON INJ." at bounding box center [241, 121] width 98 height 13
type input "1950"
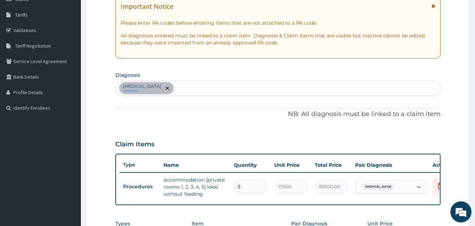
scroll to position [108, 0]
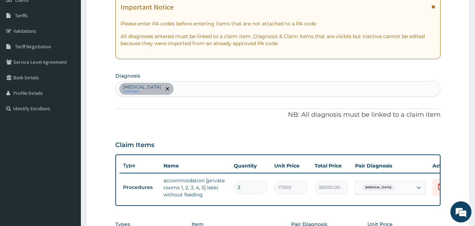
click at [183, 89] on div "[MEDICAL_DATA] confirmed" at bounding box center [278, 88] width 325 height 15
type input "VOMIT"
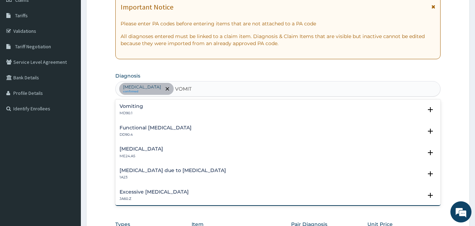
click at [127, 107] on h4 "Vomiting" at bounding box center [132, 105] width 24 height 5
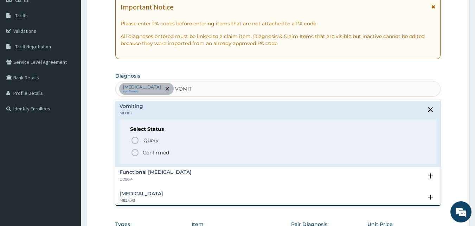
click at [146, 153] on p "Confirmed" at bounding box center [156, 152] width 26 height 7
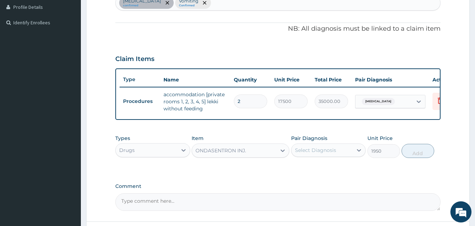
scroll to position [194, 0]
click at [307, 153] on div "Select Diagnosis" at bounding box center [315, 149] width 41 height 7
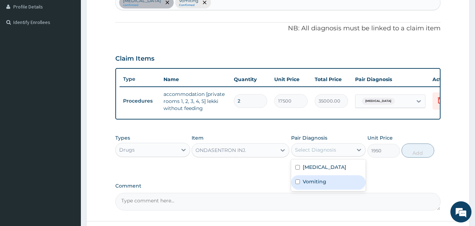
click at [310, 185] on label "Vomiting" at bounding box center [315, 181] width 24 height 7
checkbox input "true"
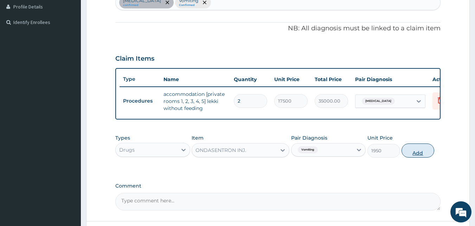
click at [423, 156] on button "Add" at bounding box center [418, 150] width 33 height 14
type input "0"
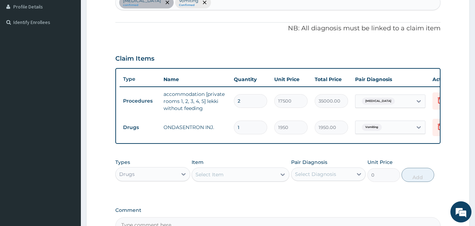
click at [217, 178] on div "Select Item" at bounding box center [210, 174] width 28 height 7
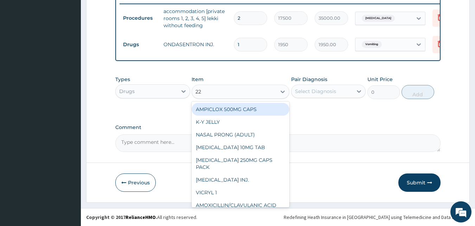
type input "228"
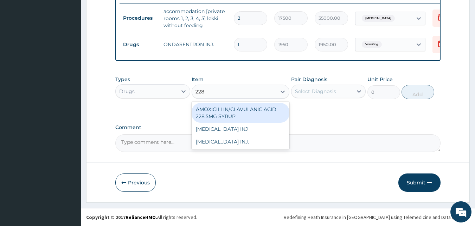
click at [240, 114] on div "AMOXICILLIN/CLAVULANIC ACID 228.5MG SYRUP" at bounding box center [241, 113] width 98 height 20
type input "3500"
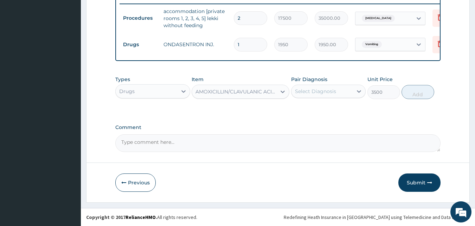
click at [317, 93] on div "Select Diagnosis" at bounding box center [315, 91] width 41 height 7
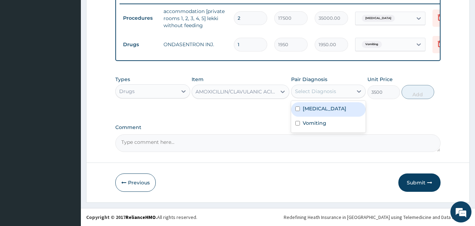
click at [308, 112] on div "[MEDICAL_DATA]" at bounding box center [328, 109] width 75 height 14
checkbox input "true"
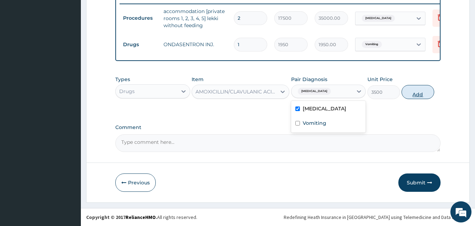
click at [424, 96] on button "Add" at bounding box center [418, 92] width 33 height 14
type input "0"
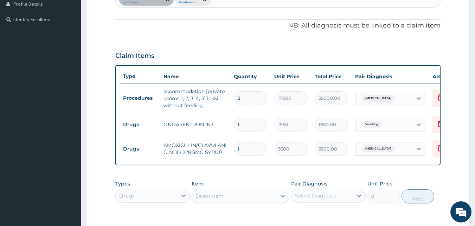
scroll to position [188, 0]
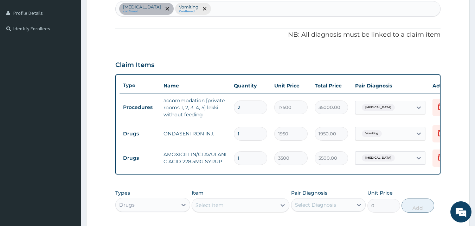
click at [240, 11] on div "[MEDICAL_DATA] confirmed Vomiting Confirmed" at bounding box center [278, 8] width 325 height 15
type input "A"
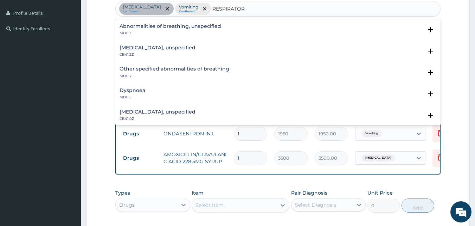
type input "RESPIRATORY"
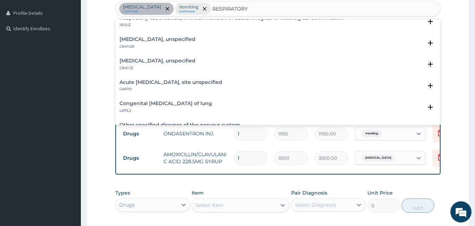
scroll to position [158, 0]
click at [190, 77] on div "Acute [MEDICAL_DATA], site unspecified CA07.0 Select Status Query Query covers …" at bounding box center [278, 86] width 326 height 21
click at [164, 84] on h4 "Acute [MEDICAL_DATA], site unspecified" at bounding box center [171, 81] width 103 height 5
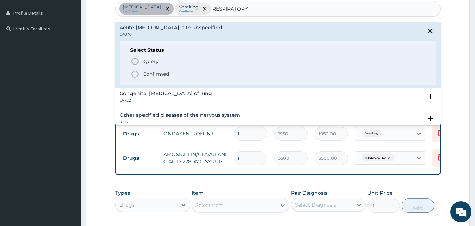
scroll to position [213, 0]
click at [159, 72] on p "Confirmed" at bounding box center [156, 73] width 26 height 7
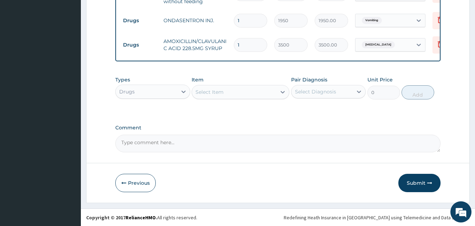
scroll to position [301, 0]
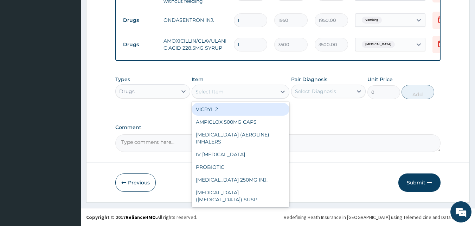
click at [226, 95] on div "Select Item" at bounding box center [234, 91] width 84 height 11
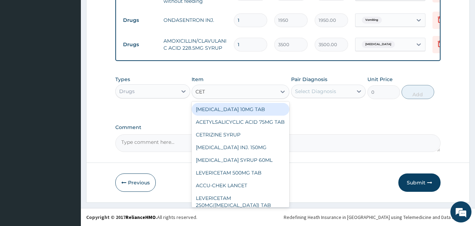
type input "CETR"
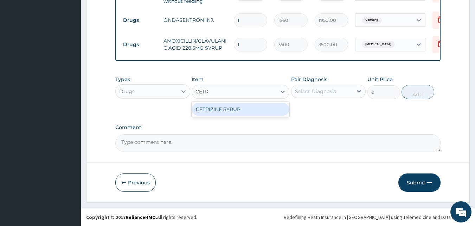
click at [217, 115] on div "CETRIZINE SYRUP" at bounding box center [241, 109] width 98 height 13
type input "2000"
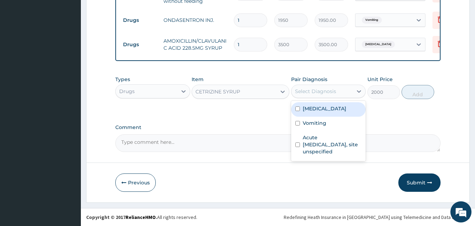
click at [313, 95] on div "Select Diagnosis" at bounding box center [315, 91] width 41 height 7
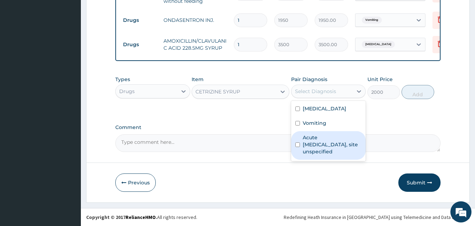
click at [308, 153] on label "Acute [MEDICAL_DATA], site unspecified" at bounding box center [332, 144] width 59 height 21
checkbox input "true"
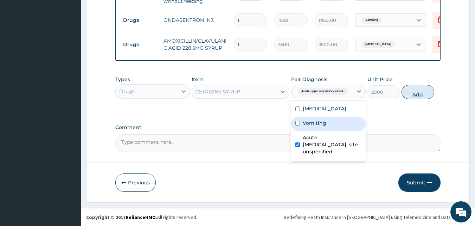
click at [417, 99] on button "Add" at bounding box center [418, 92] width 33 height 14
type input "0"
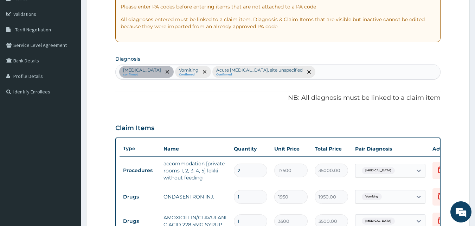
scroll to position [121, 0]
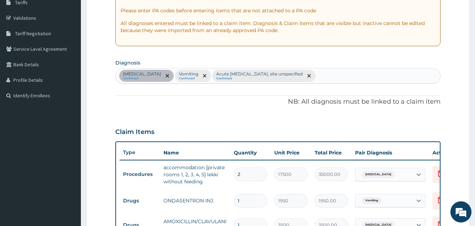
click at [345, 78] on div "[MEDICAL_DATA] confirmed Vomiting Confirmed Acute [MEDICAL_DATA], site unspecif…" at bounding box center [278, 75] width 325 height 15
type input "FEVER"
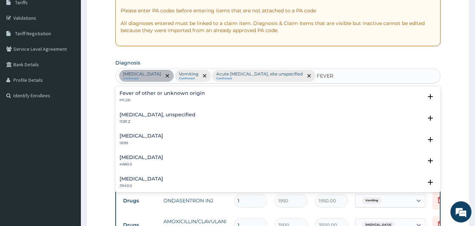
click at [169, 93] on h4 "Fever of other or unknown origin" at bounding box center [163, 92] width 86 height 5
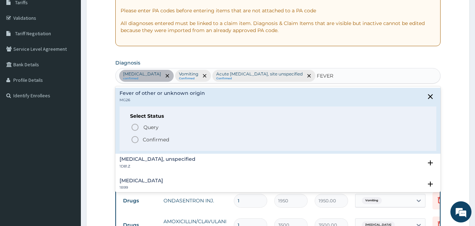
click at [154, 140] on p "Confirmed" at bounding box center [156, 139] width 26 height 7
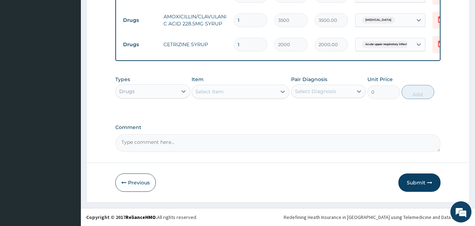
scroll to position [326, 0]
click at [229, 93] on div "Select Item" at bounding box center [234, 91] width 84 height 11
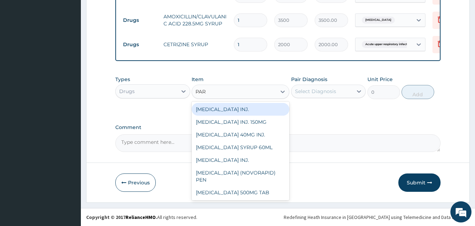
type input "PARA"
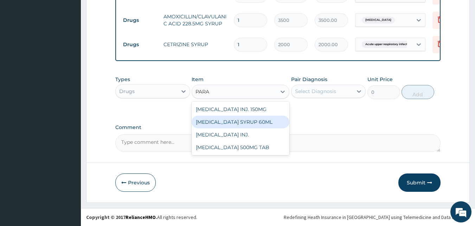
click at [246, 128] on div "[MEDICAL_DATA] SYRUP 60ML" at bounding box center [241, 121] width 98 height 13
type input "900"
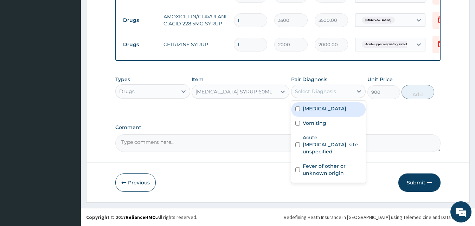
click at [334, 95] on div "Select Diagnosis" at bounding box center [315, 91] width 41 height 7
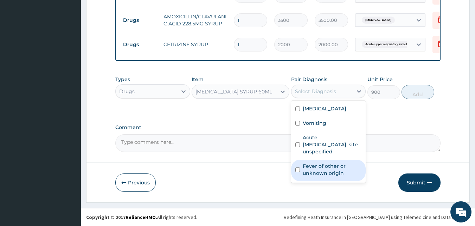
click at [319, 173] on label "Fever of other or unknown origin" at bounding box center [332, 169] width 59 height 14
checkbox input "true"
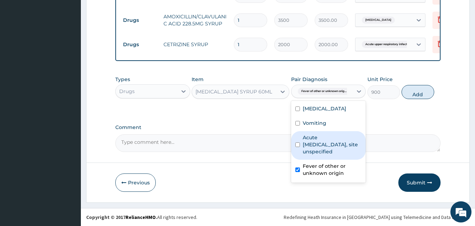
click at [328, 151] on label "Acute [MEDICAL_DATA], site unspecified" at bounding box center [332, 144] width 59 height 21
checkbox input "true"
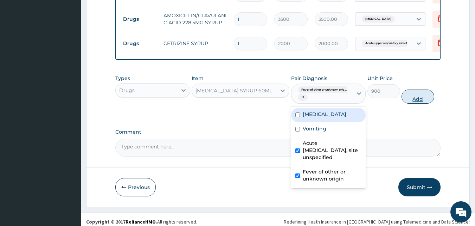
click at [423, 103] on button "Add" at bounding box center [418, 96] width 33 height 14
type input "0"
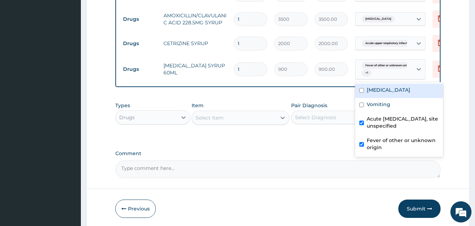
click at [390, 72] on div "Fever of other or unknown orig... + 1" at bounding box center [383, 69] width 48 height 17
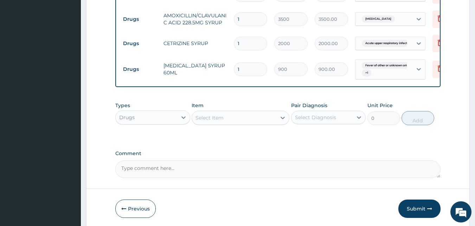
click at [233, 123] on div "Select Item" at bounding box center [234, 117] width 84 height 11
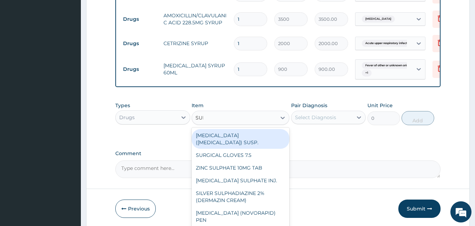
type input "SUPP"
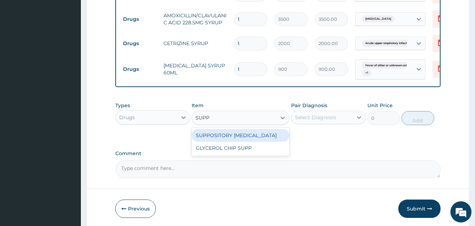
click at [222, 140] on div "SUPPOSITORY [MEDICAL_DATA]" at bounding box center [241, 135] width 98 height 13
type input "1700"
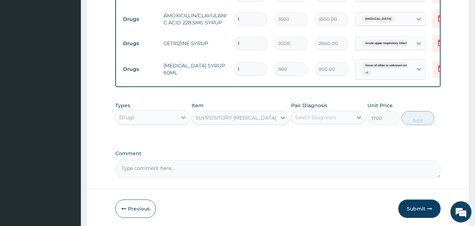
click at [305, 121] on div "Select Diagnosis" at bounding box center [315, 117] width 41 height 7
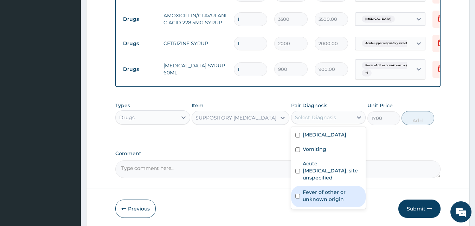
click at [312, 201] on label "Fever of other or unknown origin" at bounding box center [332, 195] width 59 height 14
checkbox input "true"
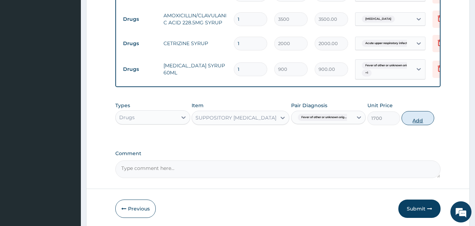
click at [423, 124] on button "Add" at bounding box center [418, 118] width 33 height 14
type input "0"
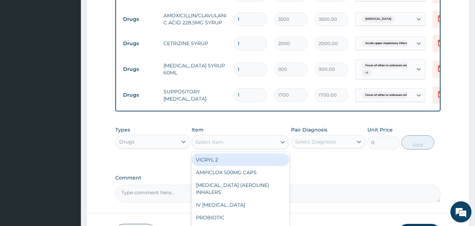
click at [208, 145] on div "Select Item" at bounding box center [210, 141] width 28 height 7
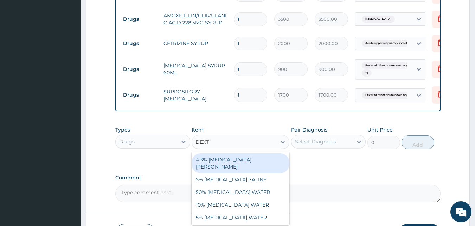
type input "DEXTR"
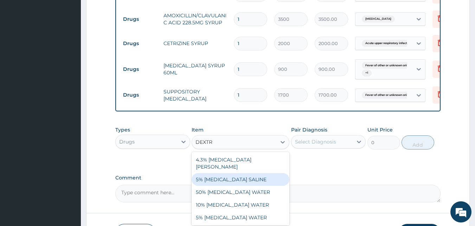
click at [220, 180] on div "5% [MEDICAL_DATA] SALINE" at bounding box center [241, 179] width 98 height 13
type input "1500"
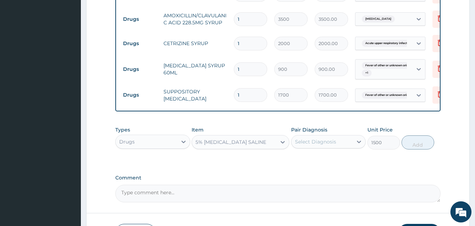
scroll to position [382, 0]
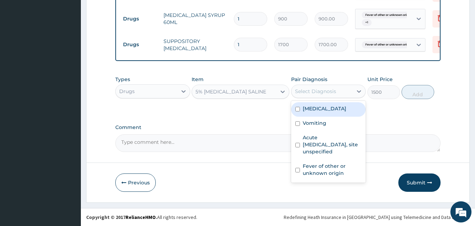
click at [326, 90] on div "Select Diagnosis" at bounding box center [315, 91] width 41 height 7
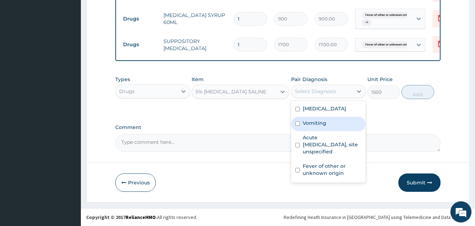
click at [310, 124] on label "Vomiting" at bounding box center [315, 122] width 24 height 7
checkbox input "true"
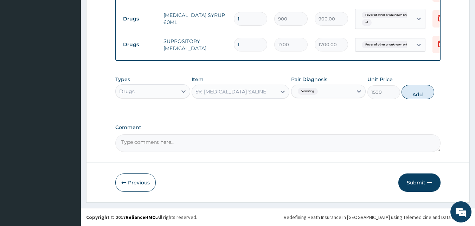
click at [403, 125] on label "Comment" at bounding box center [278, 127] width 326 height 6
click at [403, 134] on textarea "Comment" at bounding box center [278, 143] width 326 height 18
click at [423, 94] on button "Add" at bounding box center [418, 92] width 33 height 14
type input "0"
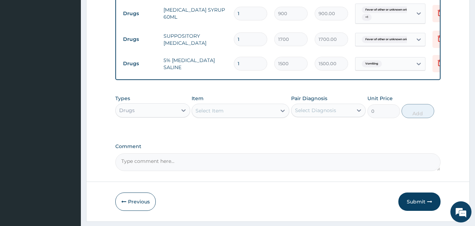
type input "0.00"
type input "2"
type input "3000.00"
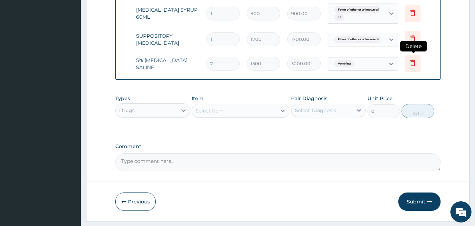
type input "2"
click at [415, 63] on icon at bounding box center [413, 63] width 5 height 6
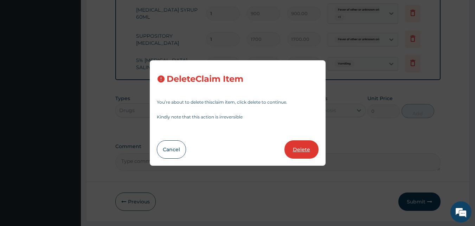
click at [297, 144] on button "Delete" at bounding box center [302, 149] width 34 height 18
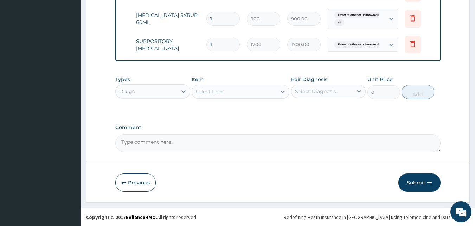
click at [165, 89] on div "Drugs" at bounding box center [147, 91] width 62 height 11
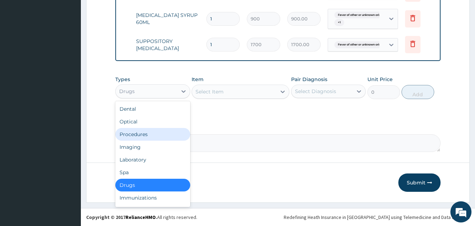
click at [152, 132] on div "Procedures" at bounding box center [152, 134] width 75 height 13
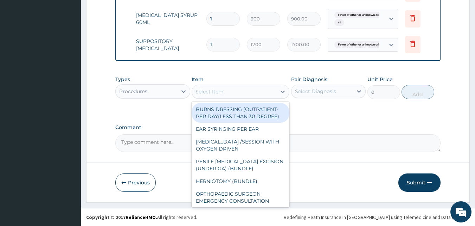
click at [236, 90] on div "Select Item" at bounding box center [234, 91] width 84 height 11
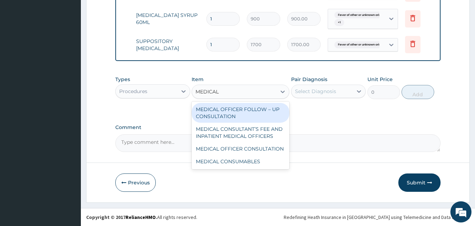
type input "MEDICAL O"
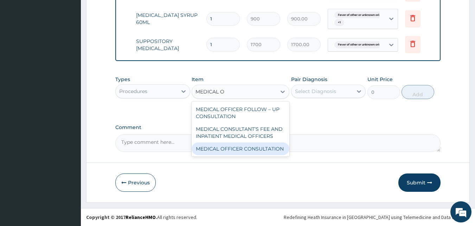
click at [244, 148] on div "MEDICAL OFFICER CONSULTATION" at bounding box center [241, 148] width 98 height 13
type input "10500"
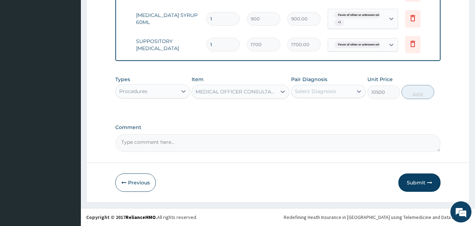
click at [343, 89] on div "Select Diagnosis" at bounding box center [323, 91] width 62 height 11
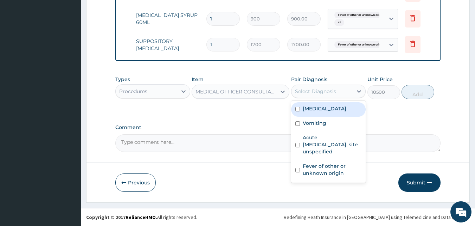
click at [310, 108] on label "[MEDICAL_DATA]" at bounding box center [325, 108] width 44 height 7
checkbox input "true"
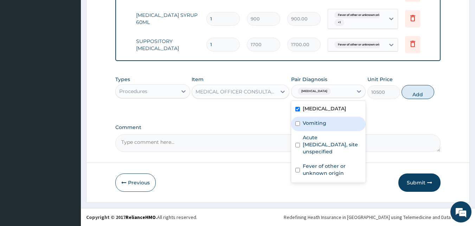
click at [308, 126] on label "Vomiting" at bounding box center [315, 122] width 24 height 7
checkbox input "true"
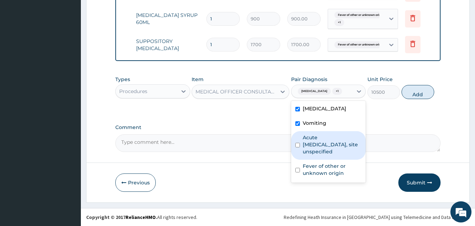
click at [307, 146] on label "Acute [MEDICAL_DATA], site unspecified" at bounding box center [332, 144] width 59 height 21
checkbox input "true"
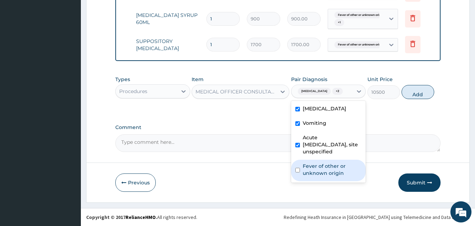
click at [309, 167] on label "Fever of other or unknown origin" at bounding box center [332, 169] width 59 height 14
checkbox input "true"
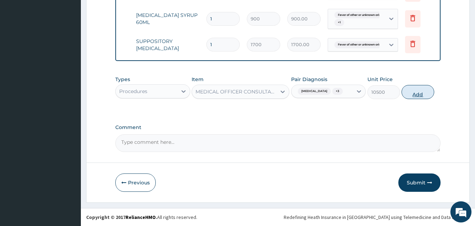
click at [425, 93] on button "Add" at bounding box center [418, 92] width 33 height 14
type input "0"
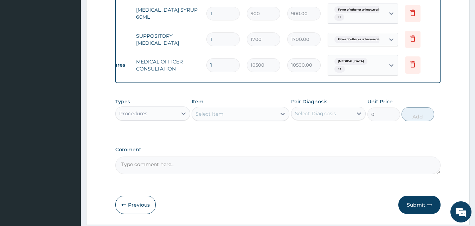
click at [228, 115] on div "Select Item" at bounding box center [234, 113] width 84 height 11
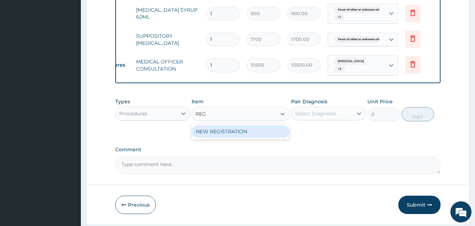
type input "REGI"
click at [234, 133] on div "NEW REGISTRATION" at bounding box center [241, 131] width 98 height 13
type input "7350"
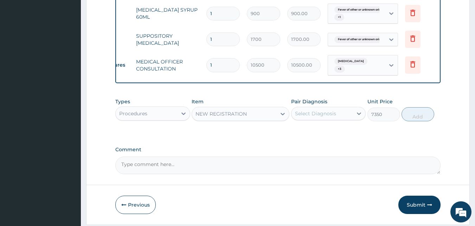
click at [315, 114] on div "Select Diagnosis" at bounding box center [315, 113] width 41 height 7
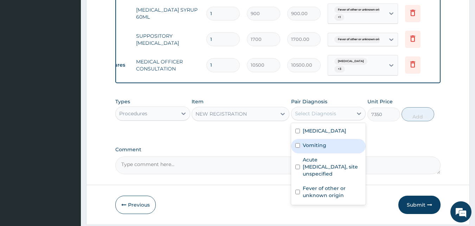
click at [311, 147] on label "Vomiting" at bounding box center [315, 144] width 24 height 7
checkbox input "true"
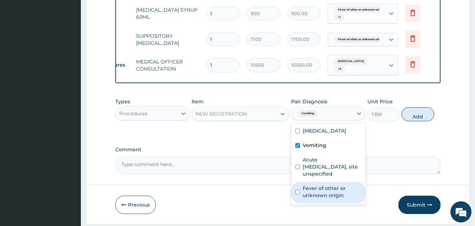
click at [322, 196] on label "Fever of other or unknown origin" at bounding box center [332, 191] width 59 height 14
checkbox input "true"
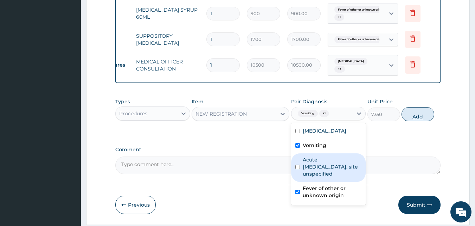
click at [424, 121] on button "Add" at bounding box center [418, 114] width 33 height 14
type input "0"
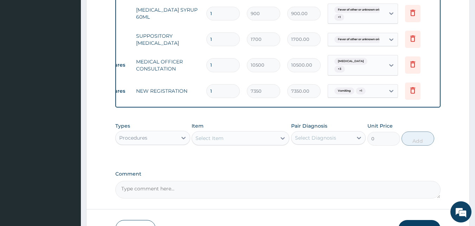
scroll to position [430, 0]
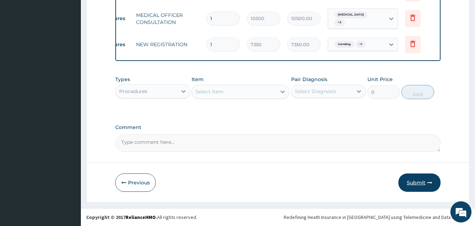
click at [417, 181] on button "Submit" at bounding box center [420, 182] width 42 height 18
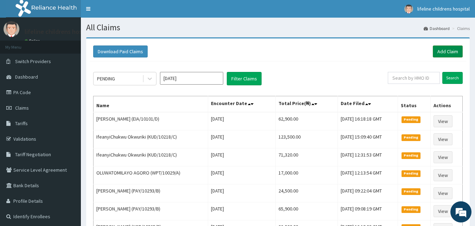
click at [452, 51] on link "Add Claim" at bounding box center [448, 51] width 30 height 12
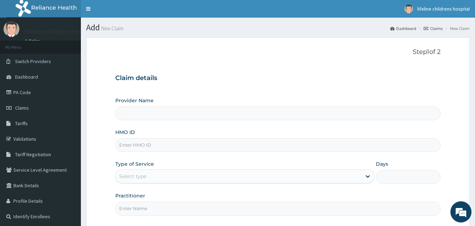
type input "Lifeline Children Hospital - [GEOGRAPHIC_DATA]"
click at [186, 150] on input "HMO ID" at bounding box center [278, 145] width 326 height 14
paste input "EIA/10101/D"
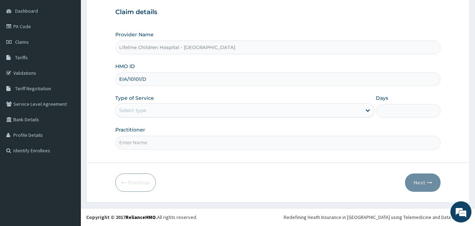
type input "EIA/10101/D"
click at [198, 106] on div "Select type" at bounding box center [239, 110] width 246 height 11
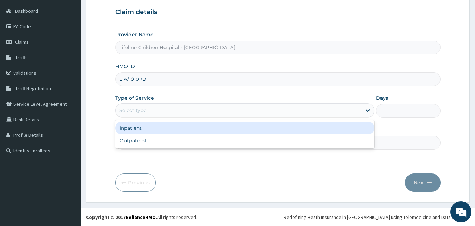
click at [173, 126] on div "Inpatient" at bounding box center [244, 127] width 259 height 13
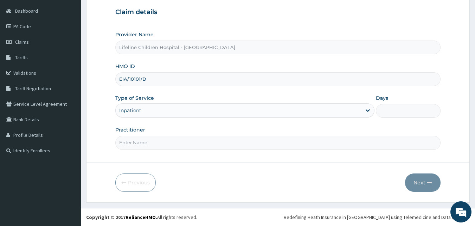
click at [405, 110] on input "Days" at bounding box center [408, 111] width 65 height 14
type input "2"
click at [199, 144] on input "Practitioner" at bounding box center [278, 142] width 326 height 14
type input "DR [PERSON_NAME]"
click at [425, 183] on button "Next" at bounding box center [423, 182] width 36 height 18
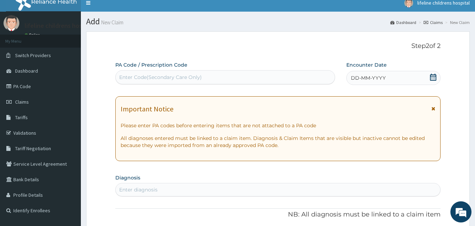
scroll to position [0, 0]
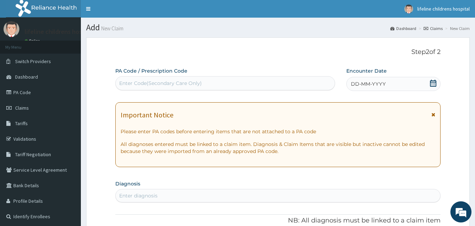
click at [255, 84] on div "Enter Code(Secondary Care Only)" at bounding box center [226, 82] width 220 height 11
paste input "PA/0BB626"
type input "PA/0BB626"
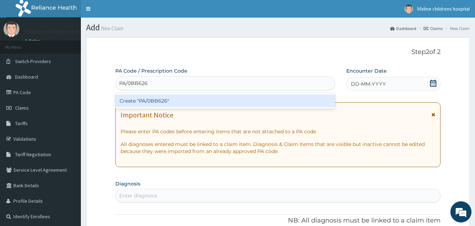
click at [157, 99] on div "Create "PA/0BB626"" at bounding box center [225, 100] width 220 height 13
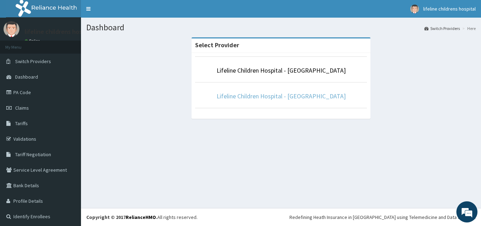
click at [271, 95] on link "Lifeline Children Hospital - [GEOGRAPHIC_DATA]" at bounding box center [280, 96] width 129 height 8
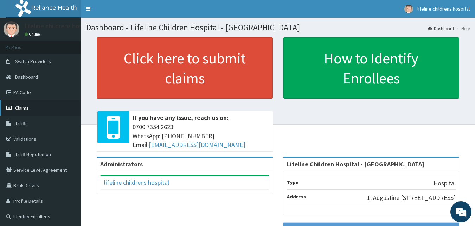
click at [49, 109] on link "Claims" at bounding box center [40, 107] width 81 height 15
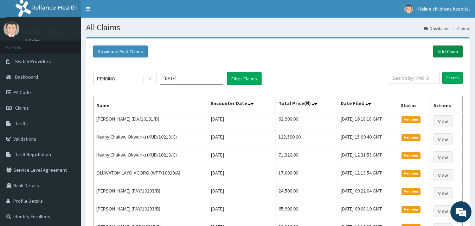
click at [442, 51] on link "Add Claim" at bounding box center [448, 51] width 30 height 12
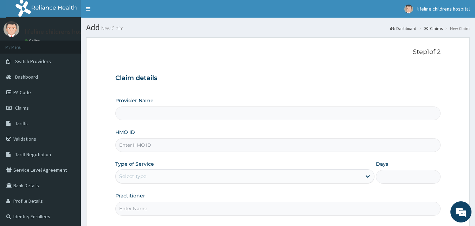
type input "Lifeline Children Hospital - [GEOGRAPHIC_DATA]"
click at [168, 148] on input "HMO ID" at bounding box center [278, 145] width 326 height 14
paste input "PA/0BB626"
type input "P"
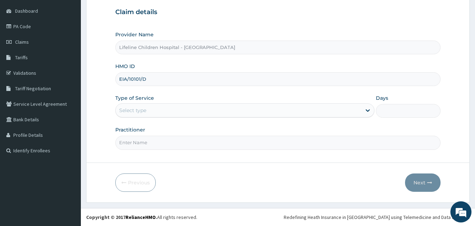
type input "EIA/10101/D"
click at [166, 108] on div "Select type" at bounding box center [239, 110] width 246 height 11
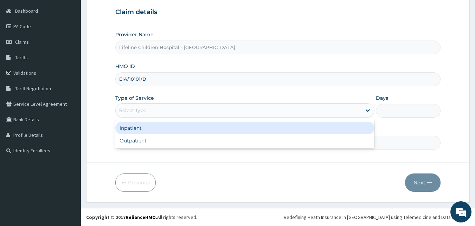
click at [154, 127] on div "Inpatient" at bounding box center [244, 127] width 259 height 13
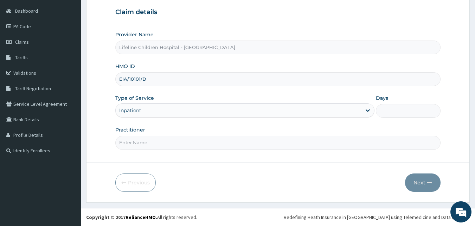
click at [416, 112] on input "Days" at bounding box center [408, 111] width 65 height 14
click at [416, 112] on input "2" at bounding box center [408, 111] width 65 height 14
type input "2"
click at [262, 153] on form "Step 1 of 2 Claim details Provider Name Lifeline Children Hospital - Lekki HMO …" at bounding box center [278, 86] width 384 height 231
click at [212, 139] on input "Practitioner" at bounding box center [278, 142] width 326 height 14
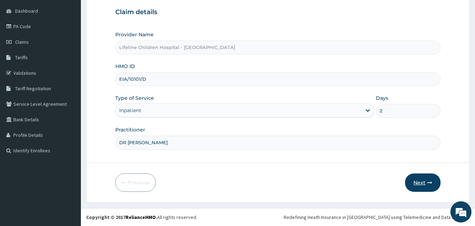
type input "DR [PERSON_NAME]"
click at [424, 181] on button "Next" at bounding box center [423, 182] width 36 height 18
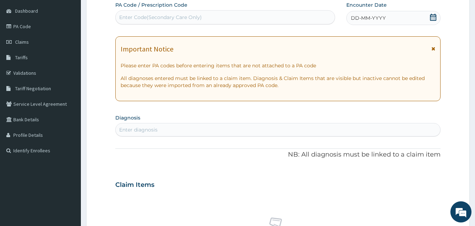
click at [235, 15] on div "Enter Code(Secondary Care Only)" at bounding box center [226, 17] width 220 height 11
paste input "PA/0BB626"
type input "PA/0BB626"
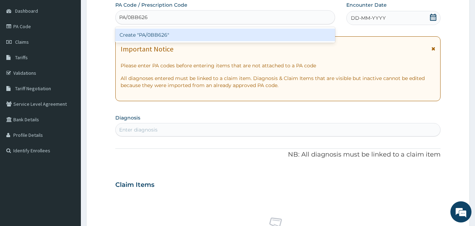
click at [158, 31] on div "Create "PA/0BB626"" at bounding box center [225, 35] width 220 height 13
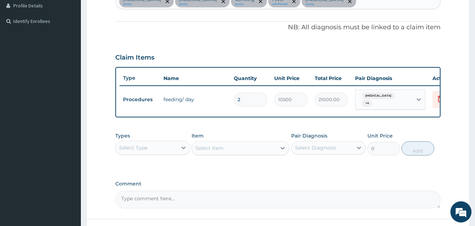
scroll to position [257, 0]
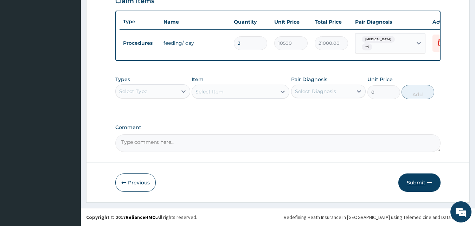
click at [412, 182] on button "Submit" at bounding box center [420, 182] width 42 height 18
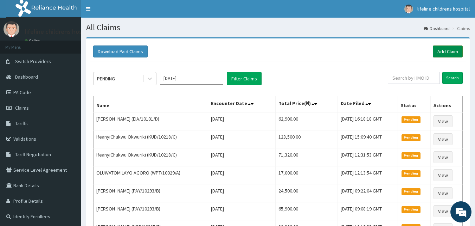
click at [452, 51] on link "Add Claim" at bounding box center [448, 51] width 30 height 12
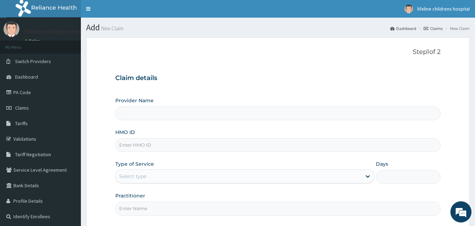
type input "Lifeline Children Hospital - [GEOGRAPHIC_DATA]"
click at [165, 143] on input "HMO ID" at bounding box center [278, 145] width 326 height 14
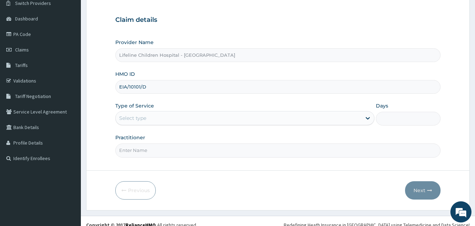
scroll to position [59, 0]
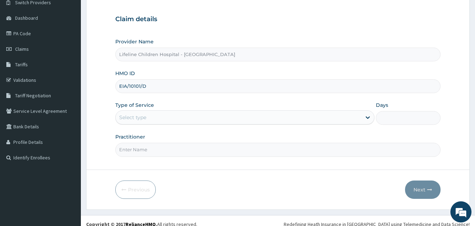
type input "EIA/10101/D"
drag, startPoint x: 155, startPoint y: 84, endPoint x: 118, endPoint y: 90, distance: 37.7
click at [118, 90] on input "EIA/10101/D" at bounding box center [278, 86] width 326 height 14
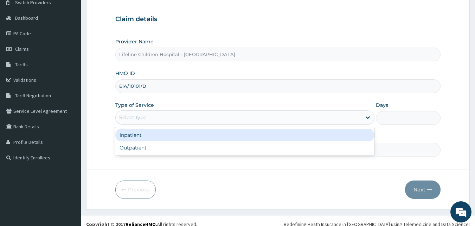
click at [189, 116] on div "Select type" at bounding box center [239, 117] width 246 height 11
click at [173, 137] on div "Inpatient" at bounding box center [244, 134] width 259 height 13
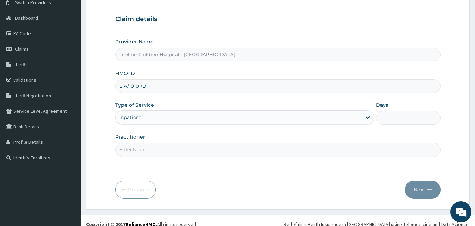
click at [414, 119] on input "Days" at bounding box center [408, 118] width 65 height 14
type input "2"
click at [336, 150] on input "Practitioner" at bounding box center [278, 150] width 326 height 14
type input "DR [PERSON_NAME]"
click at [425, 192] on button "Next" at bounding box center [423, 189] width 36 height 18
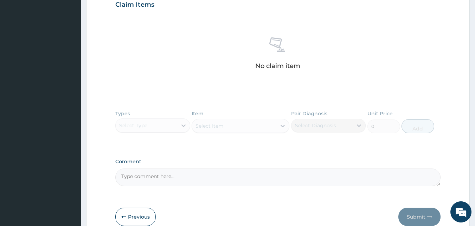
scroll to position [280, 0]
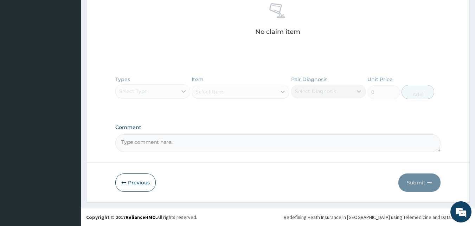
click at [140, 182] on button "Previous" at bounding box center [135, 182] width 40 height 18
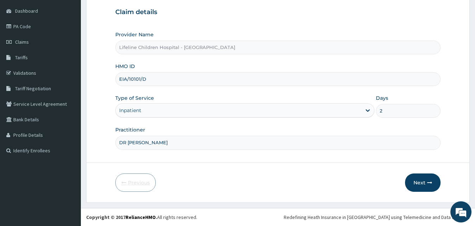
scroll to position [66, 0]
click at [145, 77] on input "EIA/10101/D" at bounding box center [278, 79] width 326 height 14
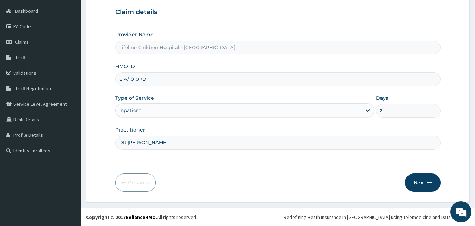
click at [145, 77] on input "EIA/10101/D" at bounding box center [278, 79] width 326 height 14
paste input "LBP/10014/E"
type input "LBP/10014/E"
click at [241, 139] on input "DR [PERSON_NAME]" at bounding box center [278, 142] width 326 height 14
type input "[PERSON_NAME]"
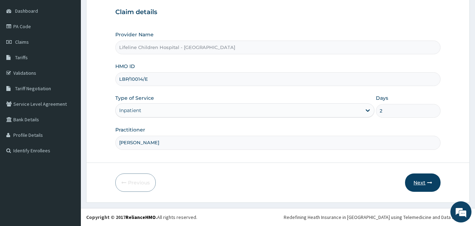
click at [422, 177] on button "Next" at bounding box center [423, 182] width 36 height 18
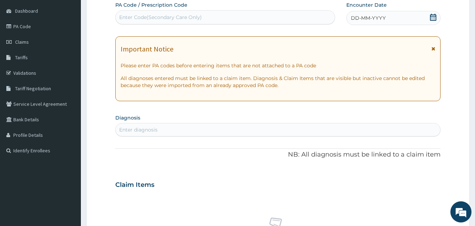
click at [245, 17] on div "Enter Code(Secondary Care Only)" at bounding box center [226, 17] width 220 height 11
paste input "LBP/10014/E"
type input "L"
paste input "PA/B636A7"
type input "PA/B636A7"
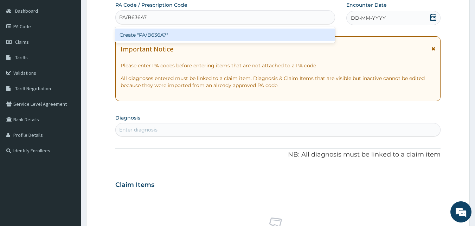
click at [190, 32] on div "Create "PA/B636A7"" at bounding box center [225, 35] width 220 height 13
